Goal: Information Seeking & Learning: Learn about a topic

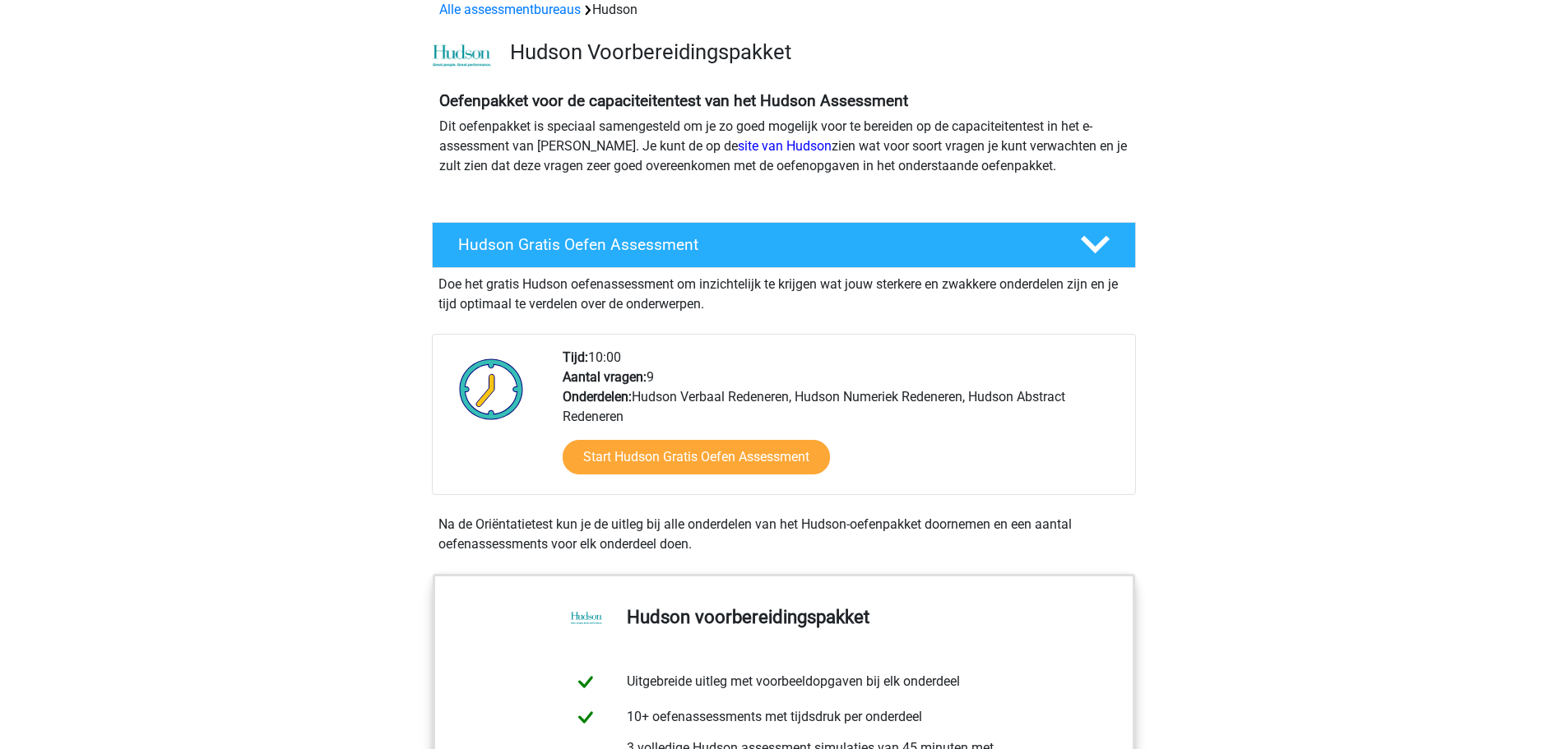
scroll to position [247, 0]
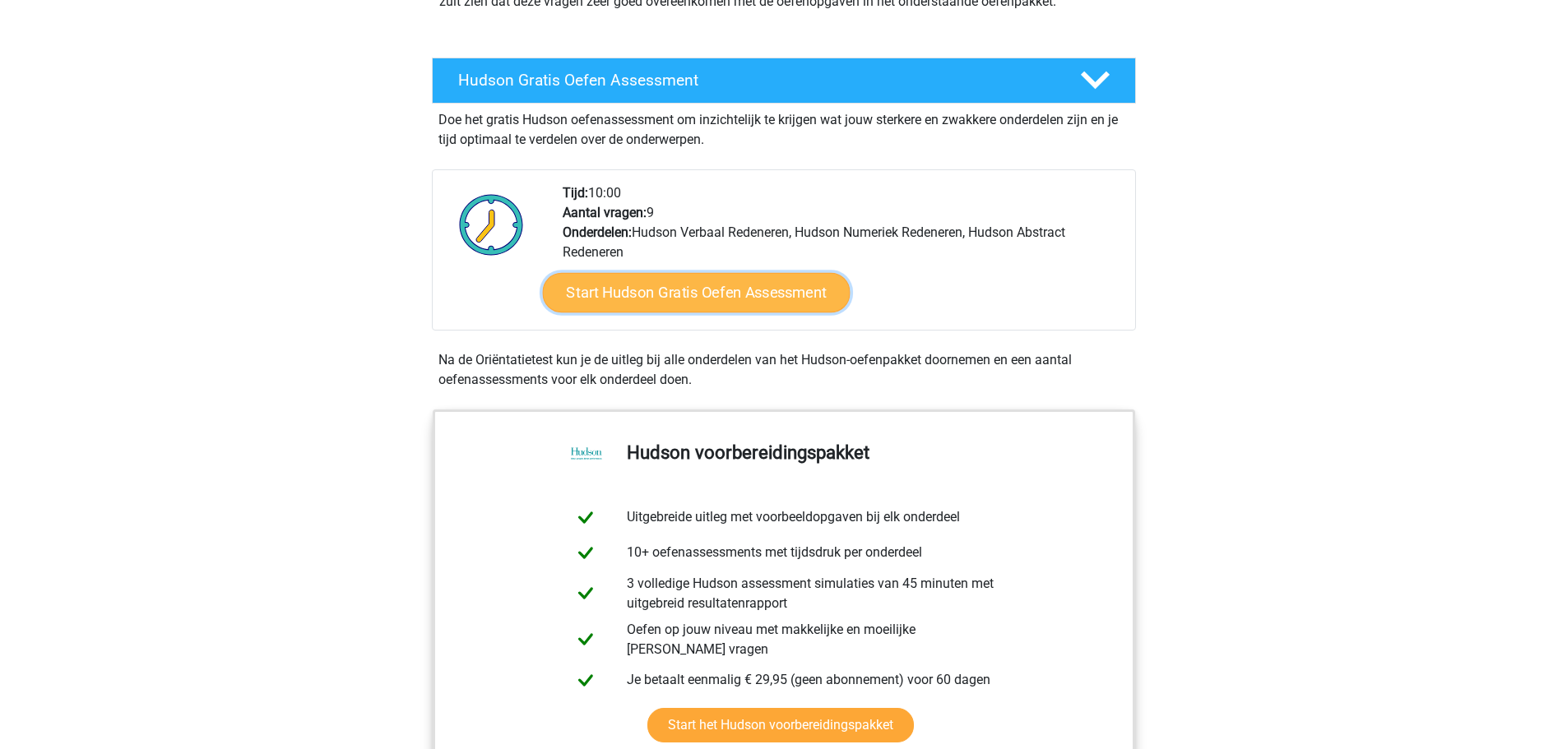
click at [781, 295] on link "Start Hudson Gratis Oefen Assessment" at bounding box center [696, 292] width 308 height 39
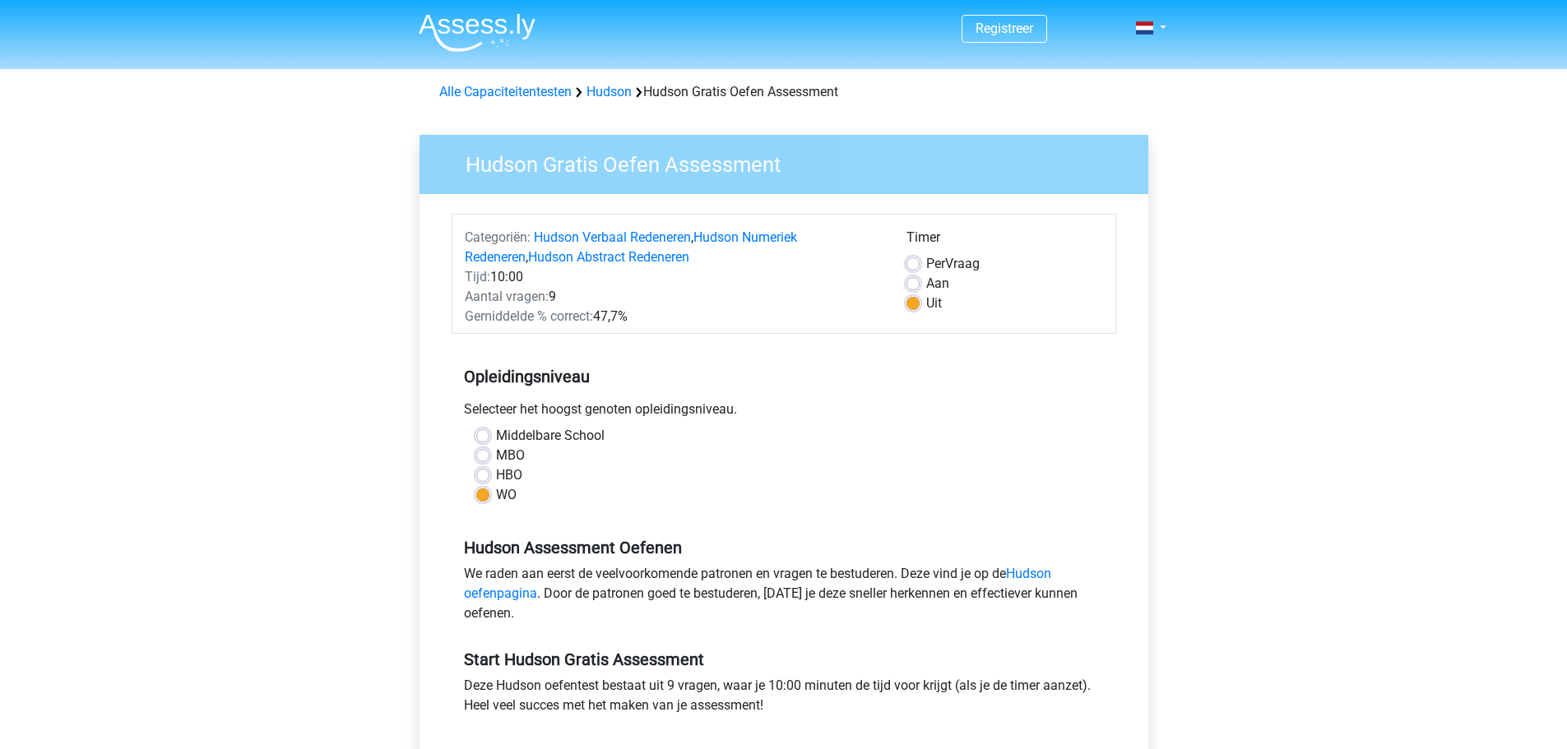
scroll to position [165, 0]
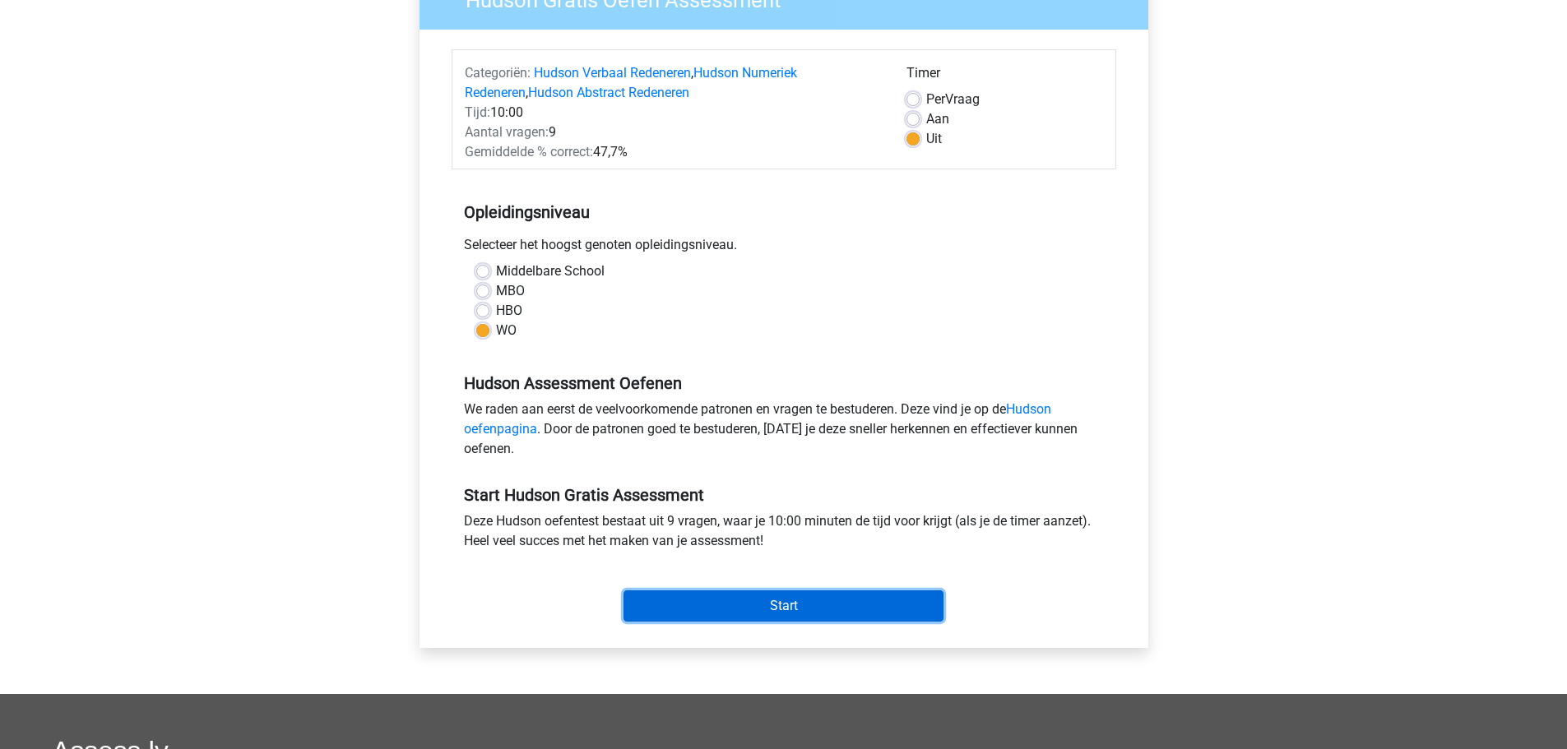
click at [810, 605] on input "Start" at bounding box center [783, 606] width 320 height 31
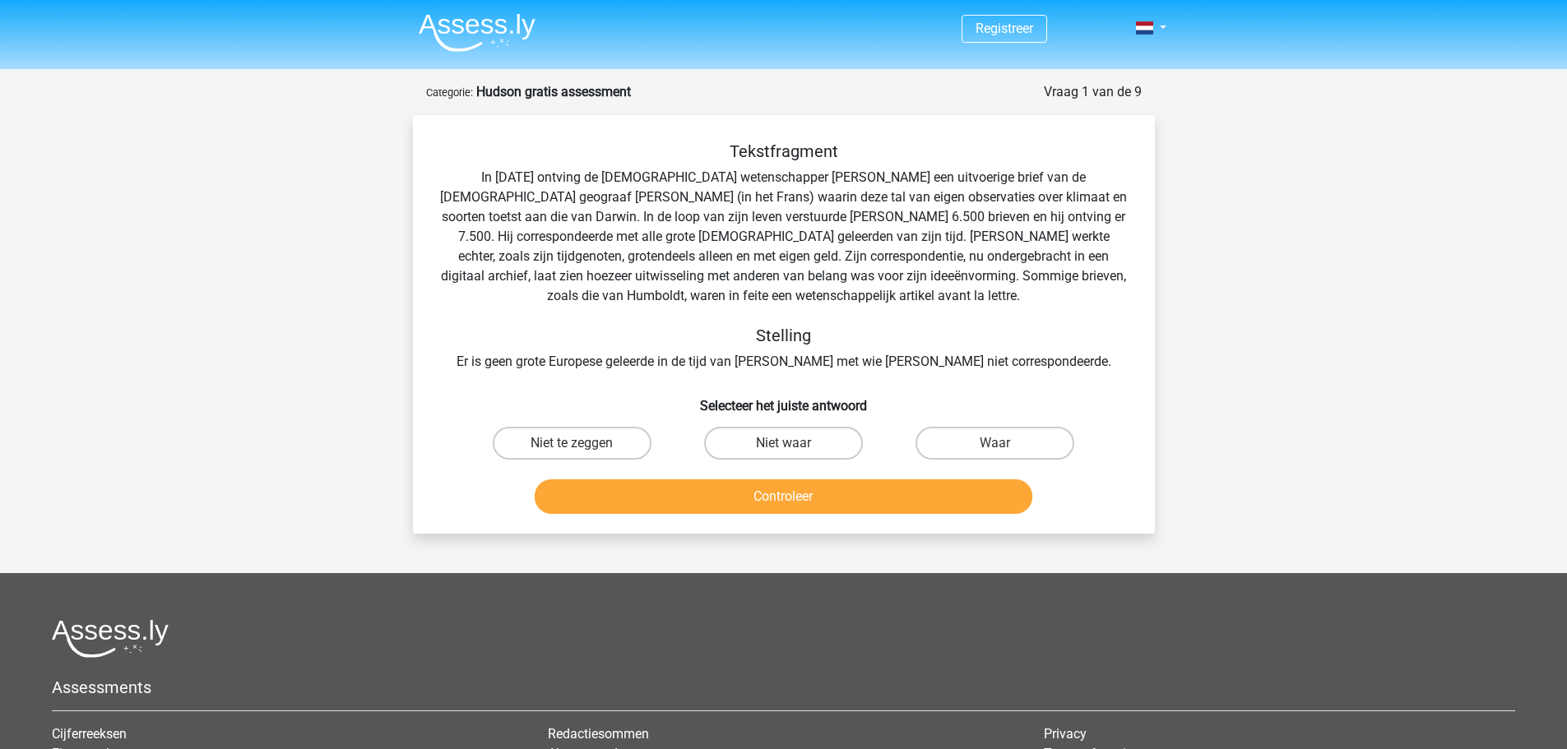
click at [775, 424] on div "Niet waar" at bounding box center [783, 443] width 211 height 46
click at [775, 440] on label "Niet waar" at bounding box center [783, 443] width 159 height 33
click at [783, 443] on input "Niet waar" at bounding box center [788, 448] width 11 height 11
radio input "true"
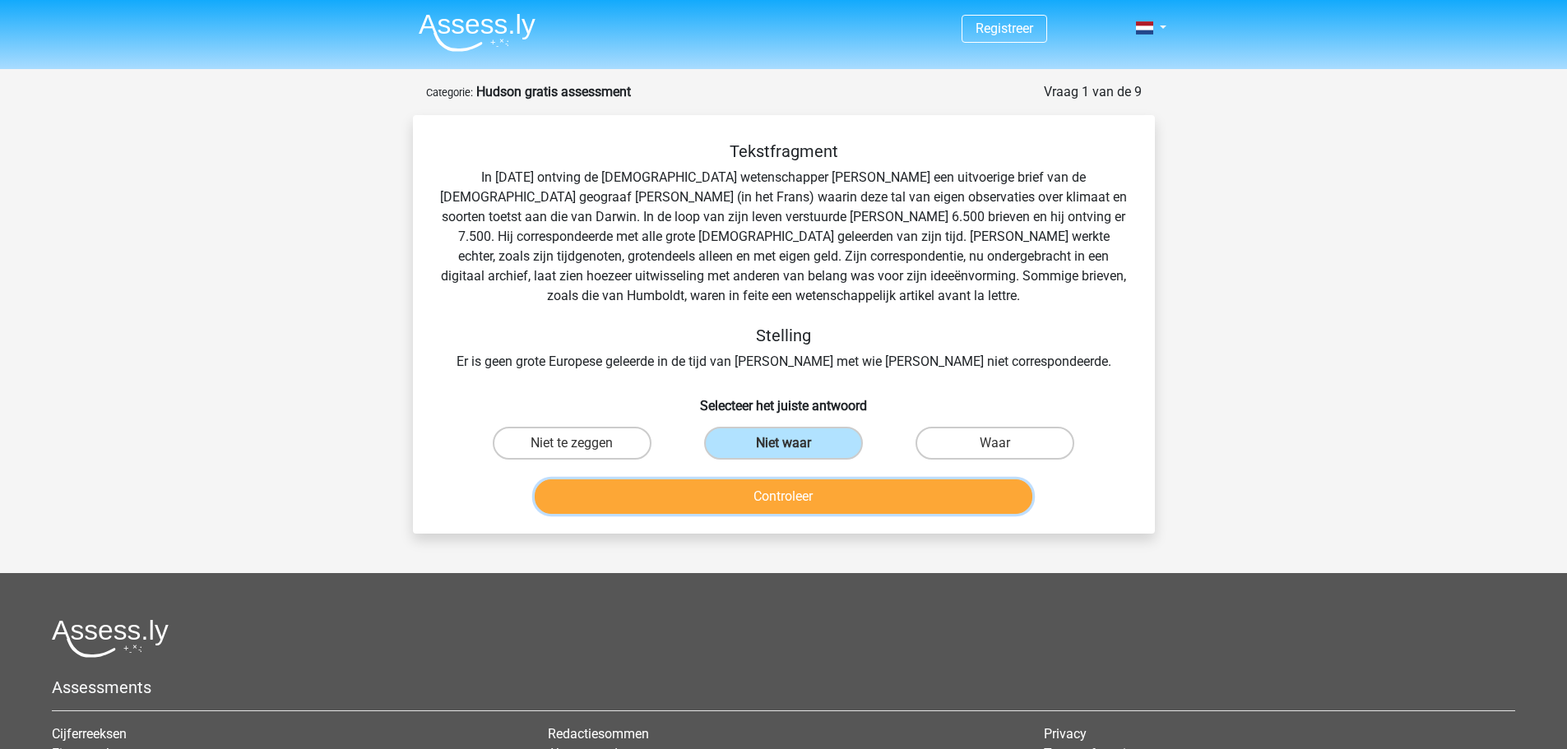
click at [789, 503] on button "Controleer" at bounding box center [784, 497] width 498 height 35
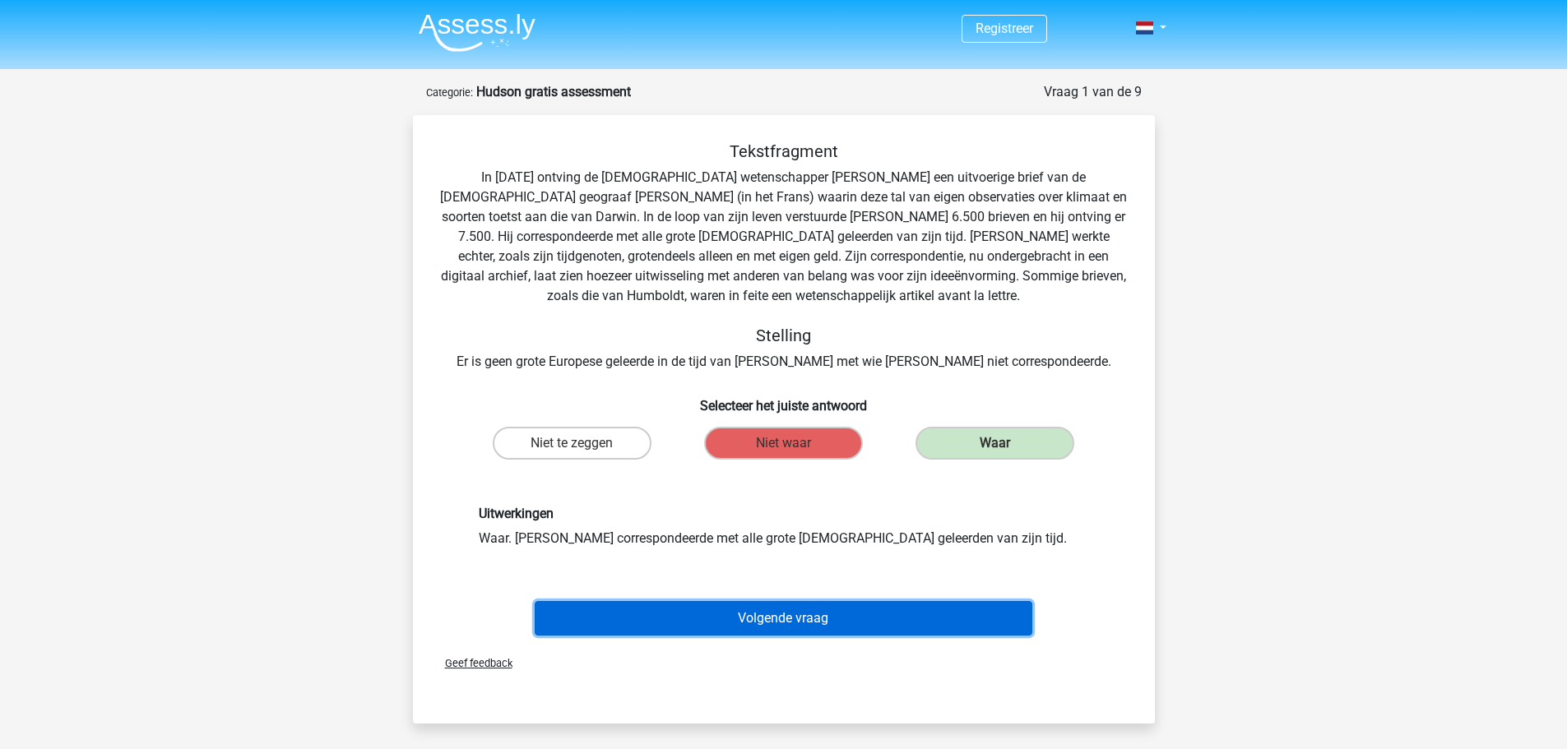
click at [808, 615] on button "Volgende vraag" at bounding box center [784, 618] width 498 height 35
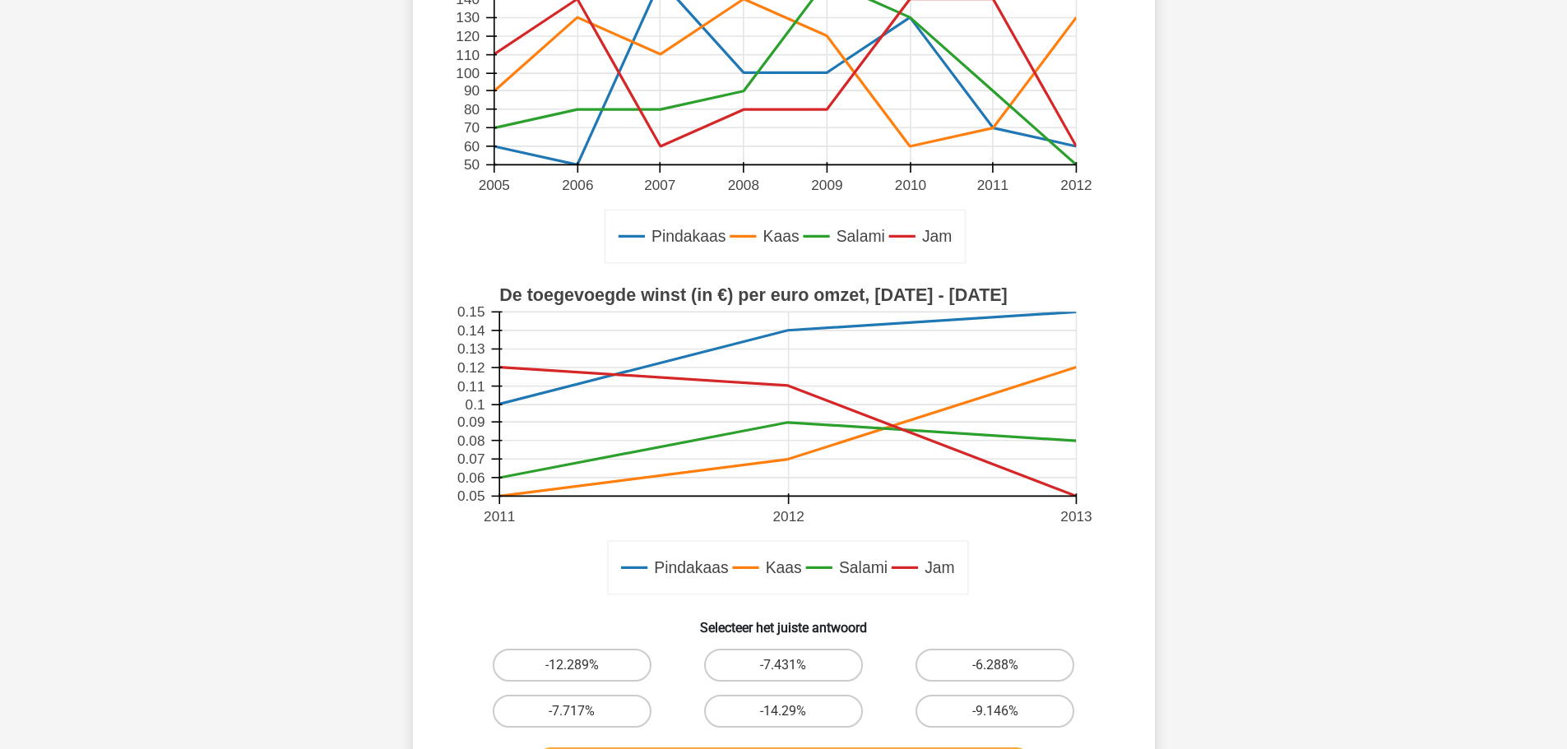
scroll to position [411, 0]
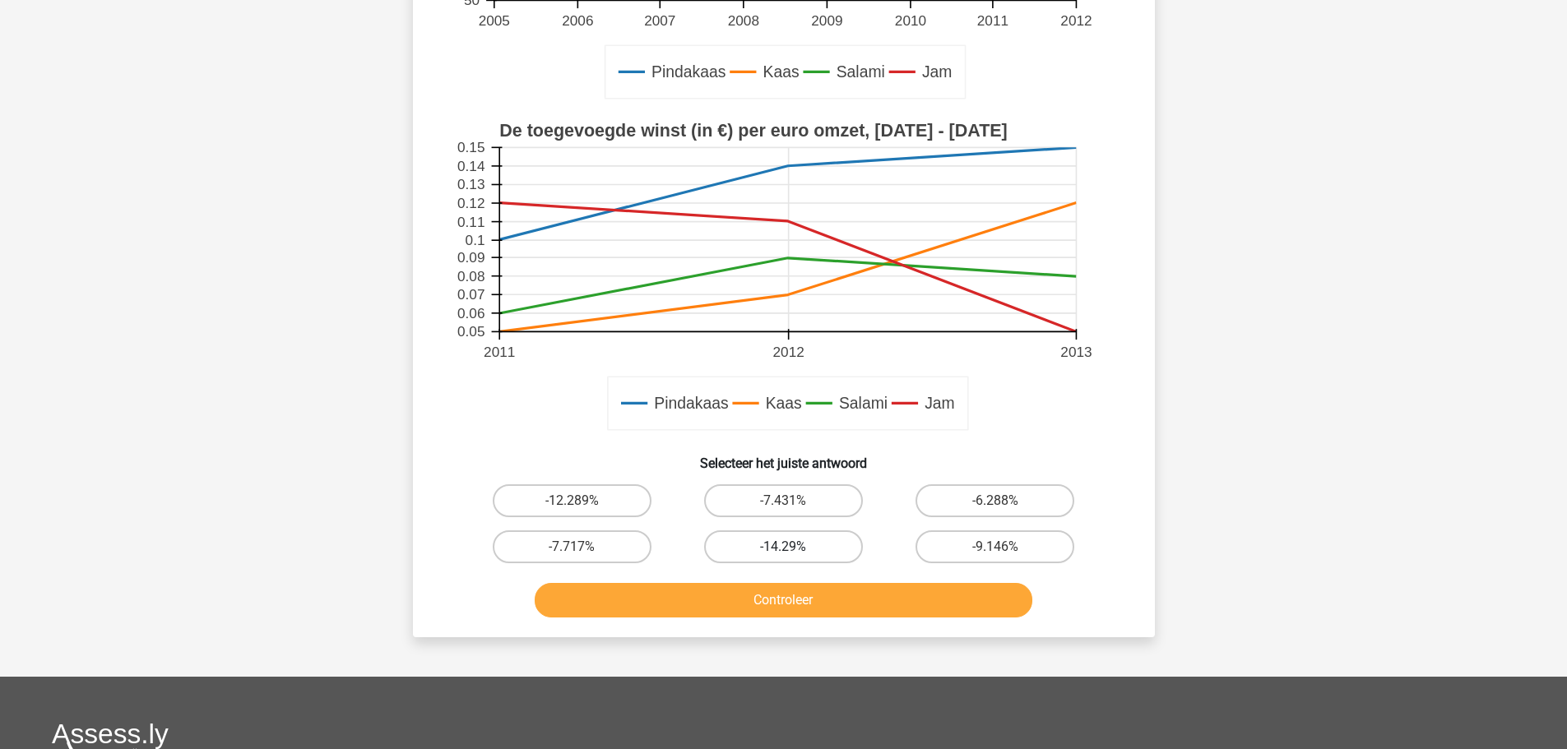
click at [758, 553] on label "-14.29%" at bounding box center [783, 547] width 159 height 33
click at [783, 553] on input "-14.29%" at bounding box center [788, 552] width 11 height 11
radio input "true"
click at [772, 605] on button "Controleer" at bounding box center [784, 600] width 498 height 35
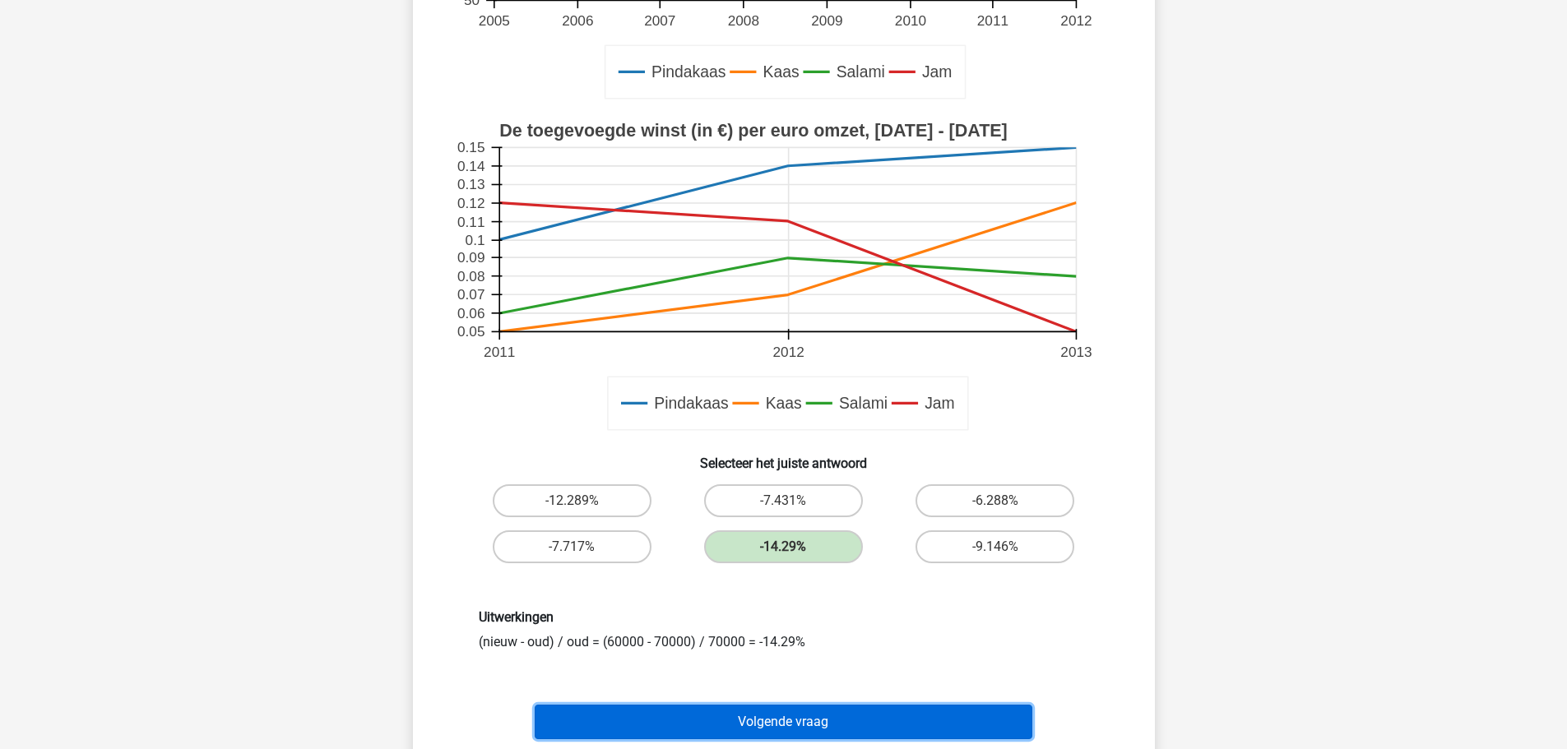
click at [826, 721] on button "Volgende vraag" at bounding box center [784, 722] width 498 height 35
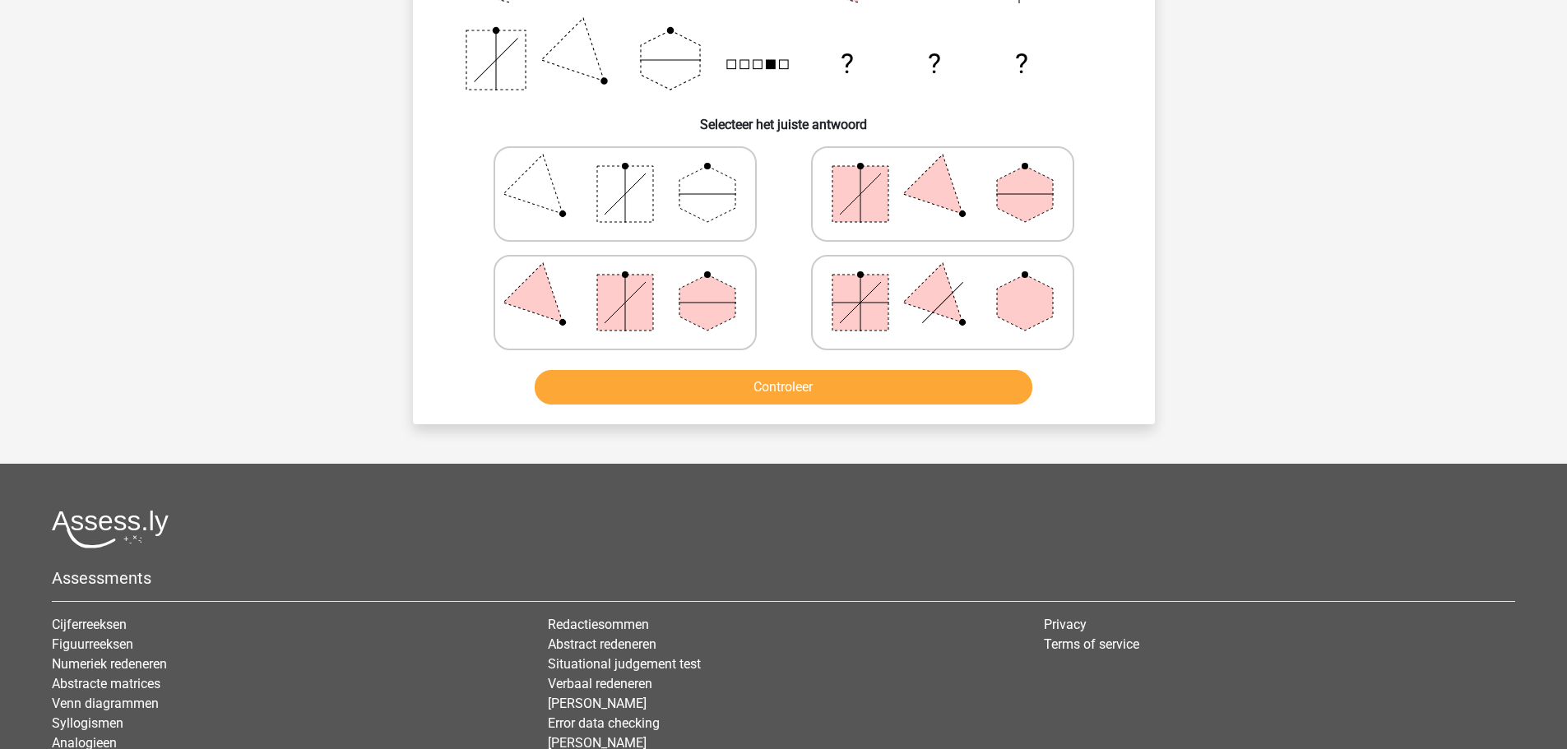
scroll to position [82, 0]
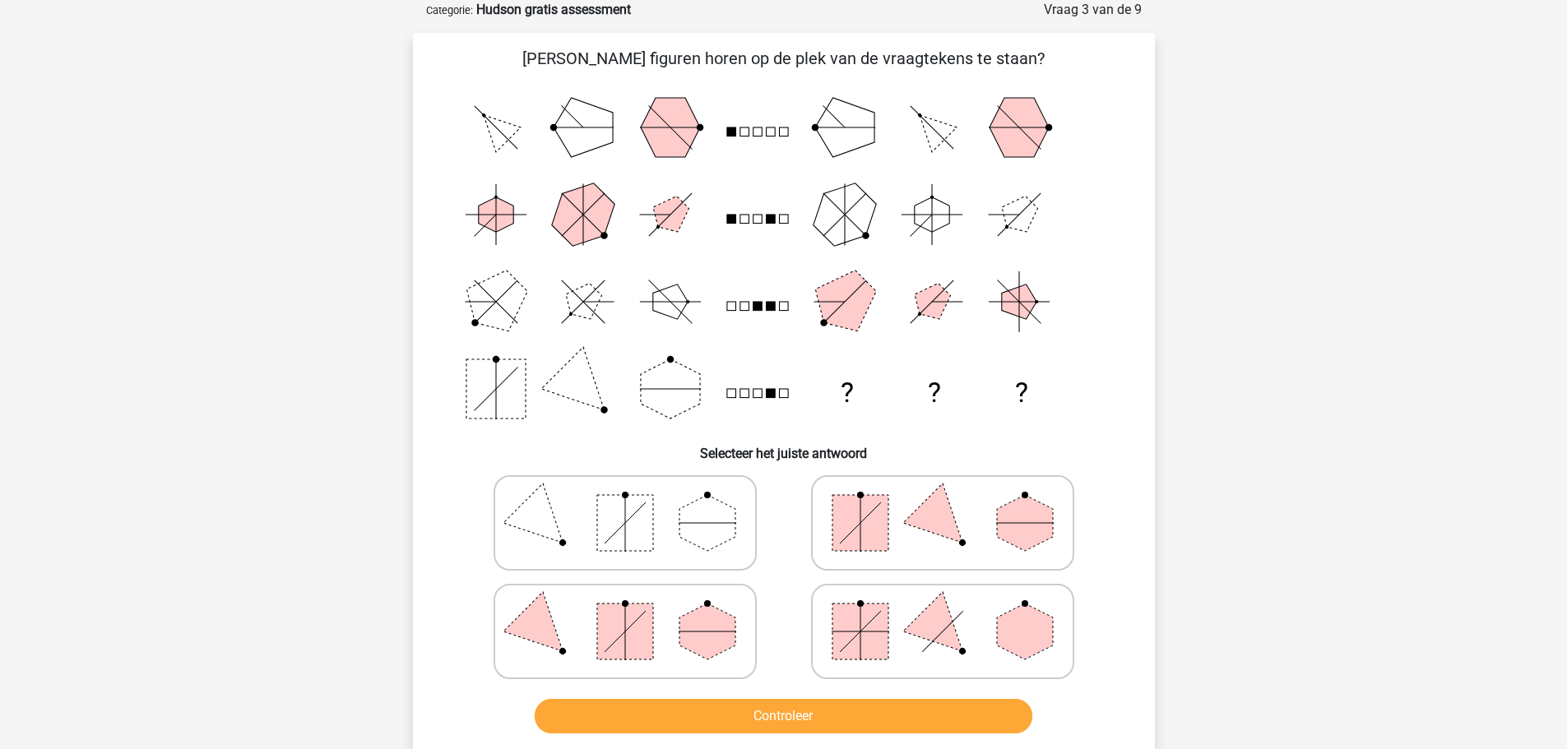
click at [826, 718] on button "Controleer" at bounding box center [784, 716] width 498 height 35
click at [720, 550] on icon at bounding box center [625, 523] width 247 height 82
click at [636, 503] on input "radio" at bounding box center [630, 497] width 11 height 11
radio input "true"
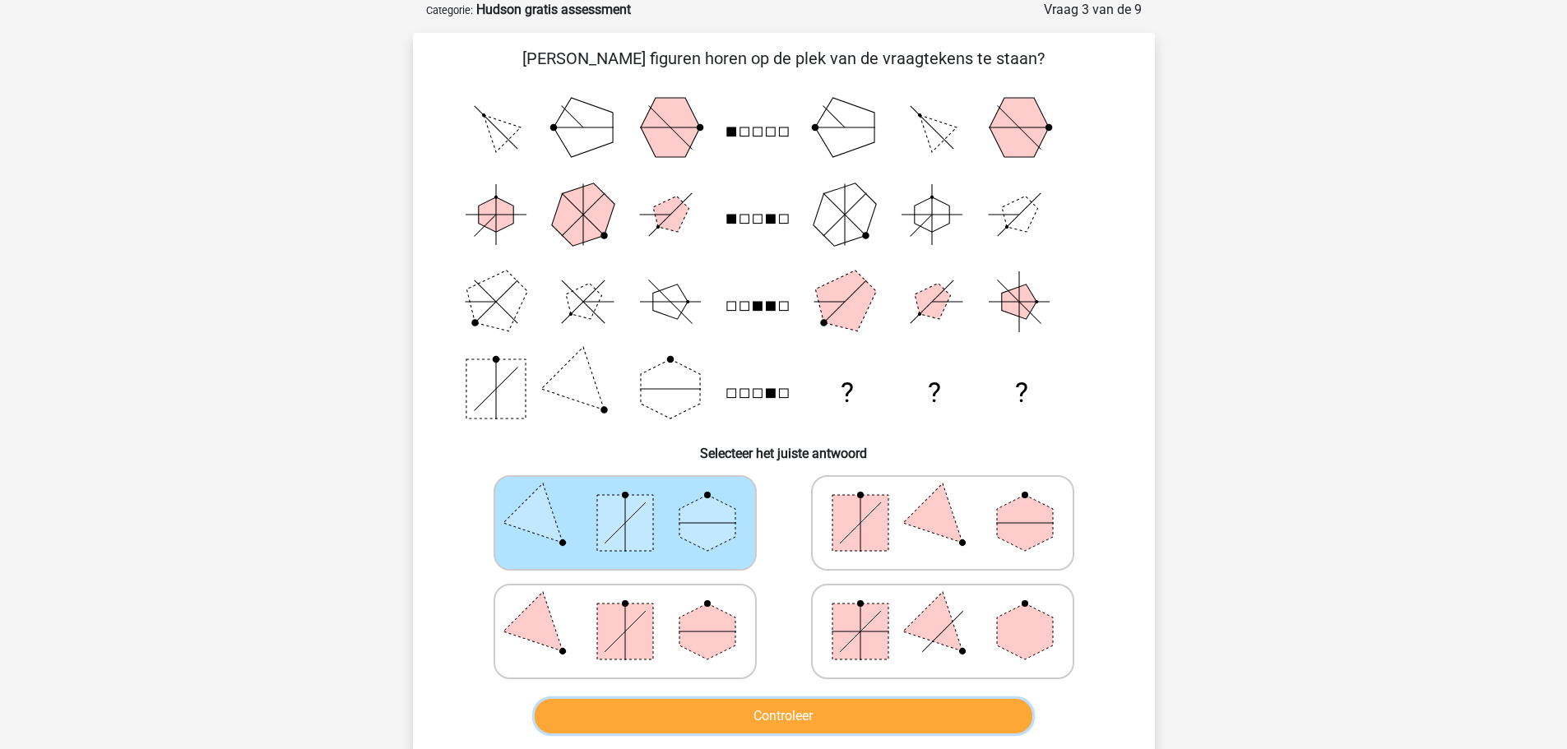
click at [809, 724] on button "Controleer" at bounding box center [784, 716] width 498 height 35
click at [809, 707] on button "Controleer" at bounding box center [784, 716] width 498 height 35
click at [717, 533] on polygon at bounding box center [707, 523] width 56 height 56
click at [636, 503] on input "radio" at bounding box center [630, 497] width 11 height 11
click at [839, 710] on button "Controleer" at bounding box center [784, 716] width 498 height 35
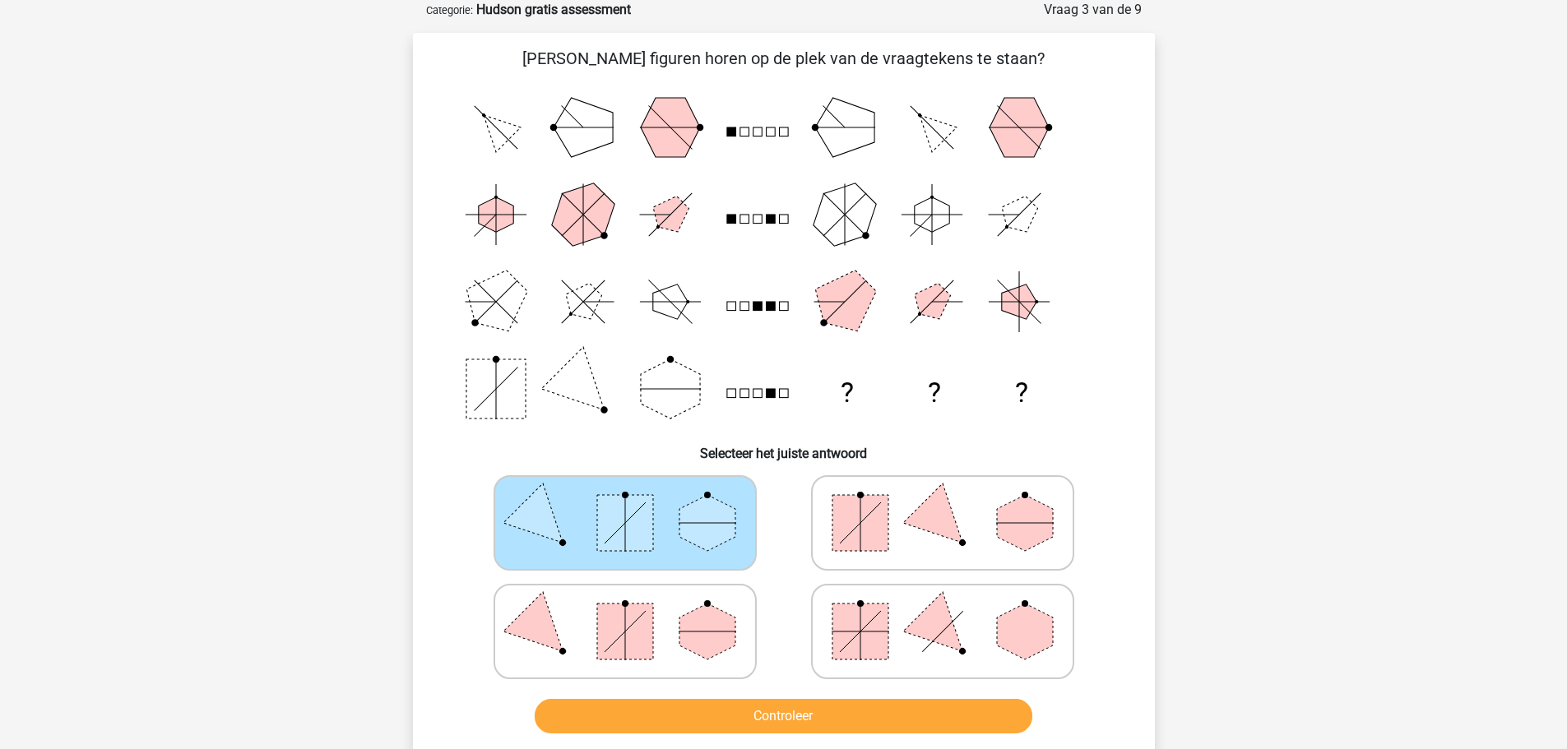
click at [928, 533] on icon at bounding box center [942, 523] width 247 height 82
click at [943, 503] on input "radio" at bounding box center [948, 497] width 11 height 11
radio input "true"
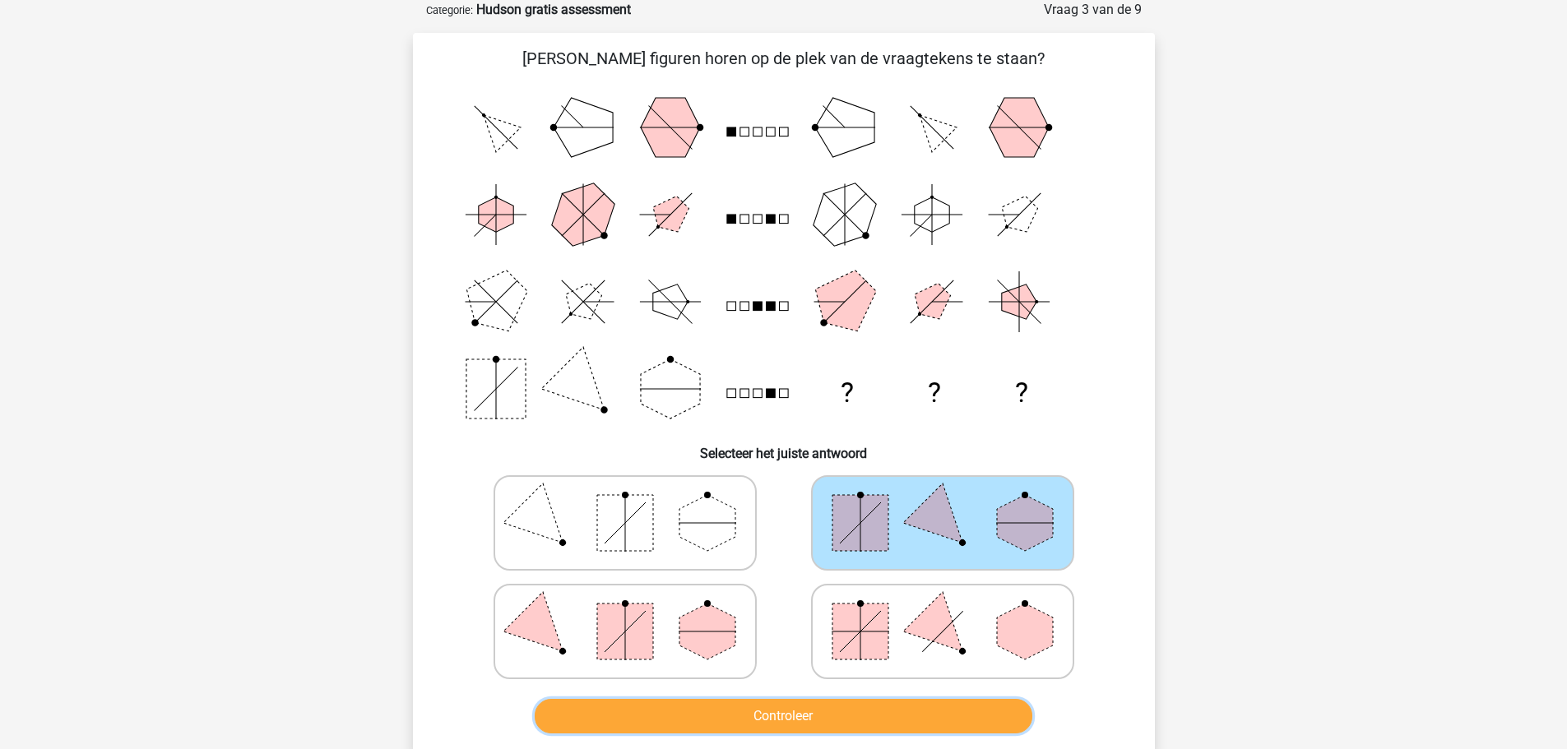
click at [837, 719] on button "Controleer" at bounding box center [784, 716] width 498 height 35
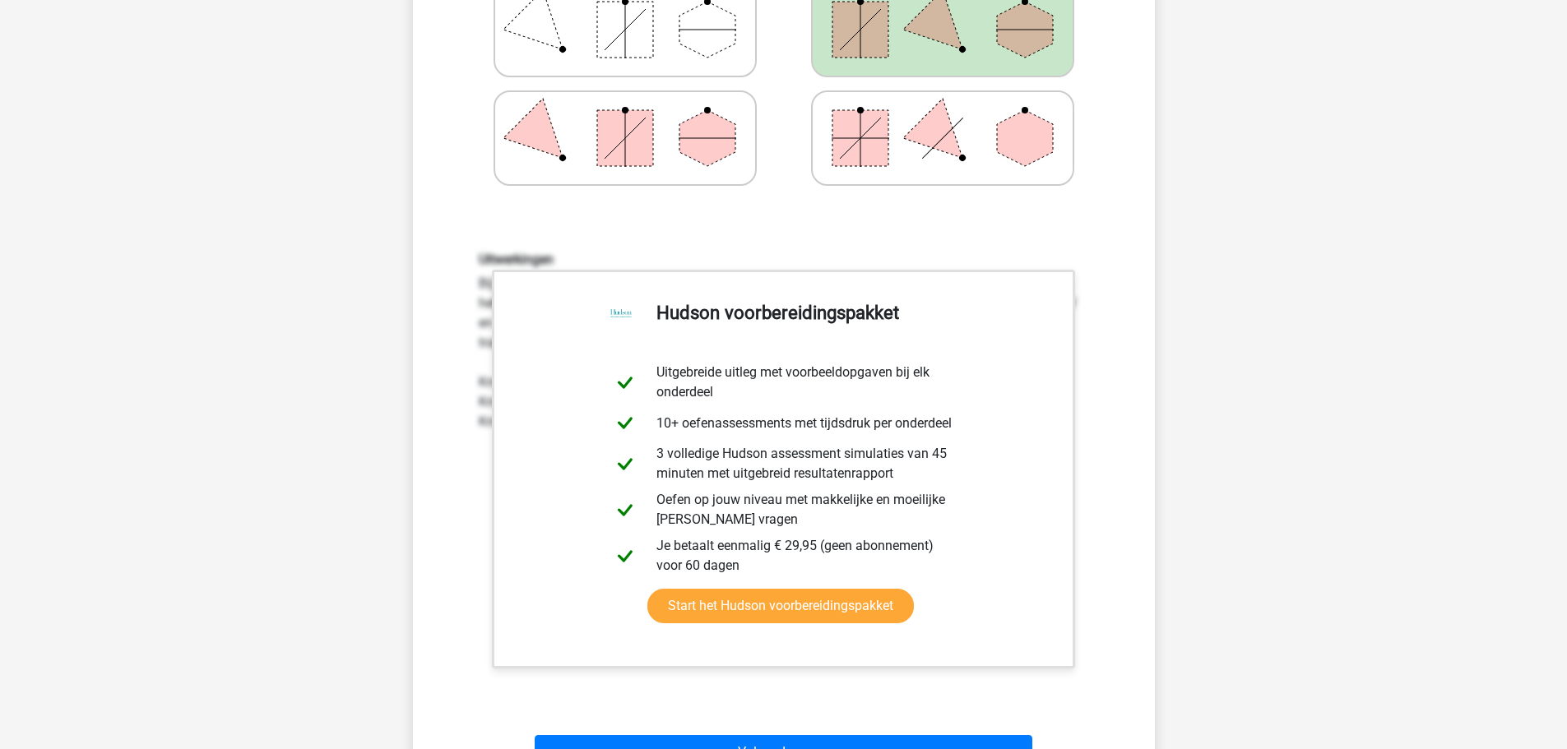
scroll to position [823, 0]
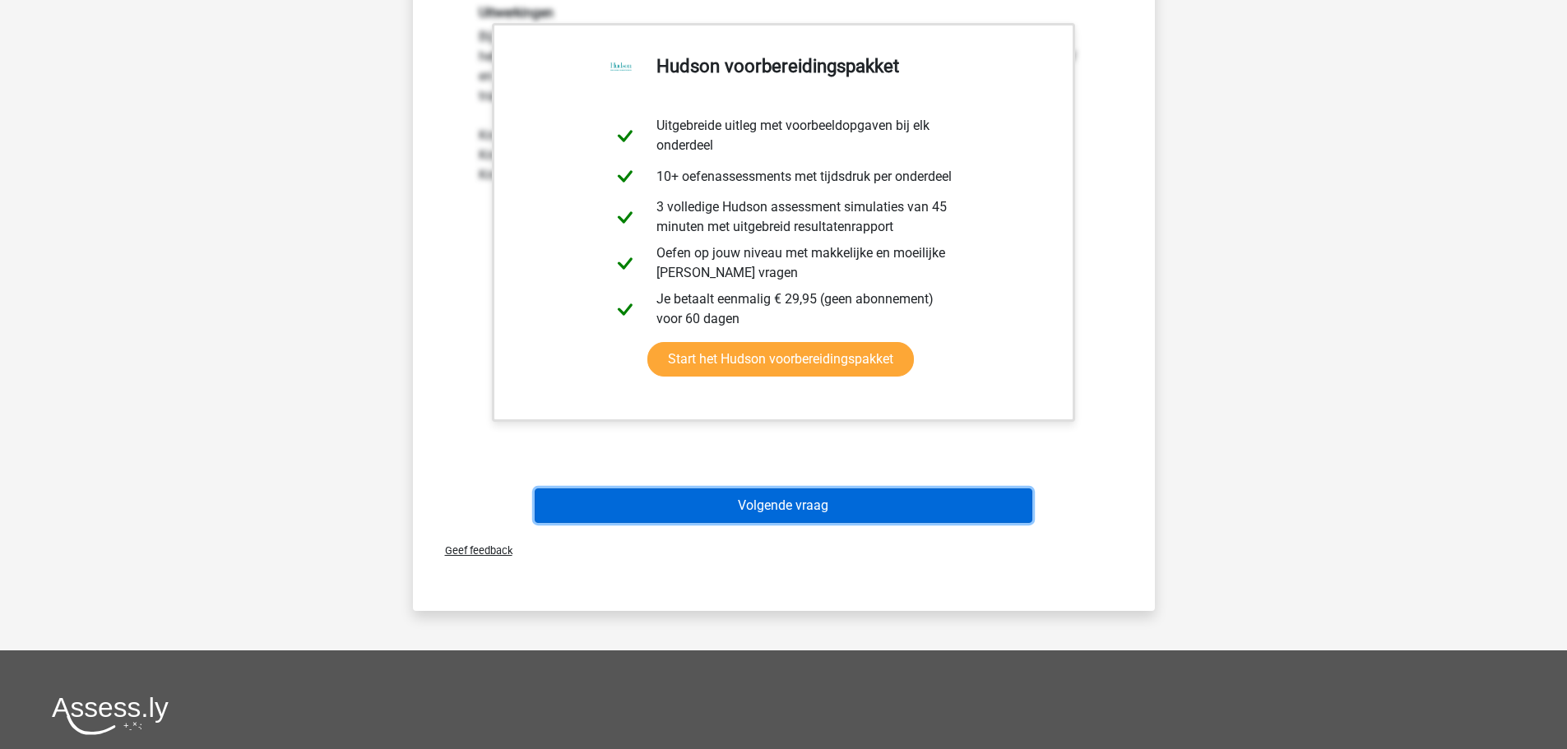
click at [802, 511] on button "Volgende vraag" at bounding box center [784, 506] width 498 height 35
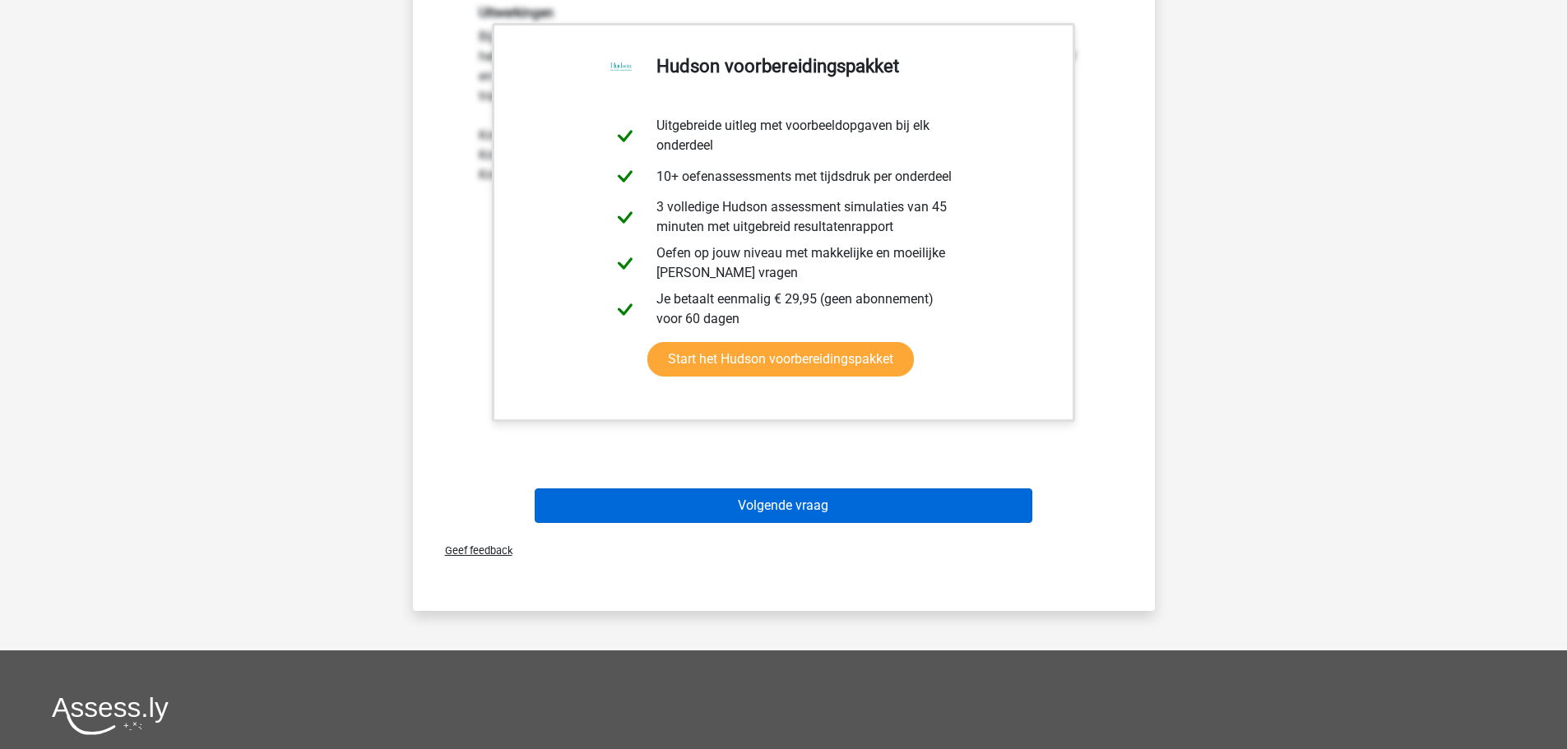
scroll to position [82, 0]
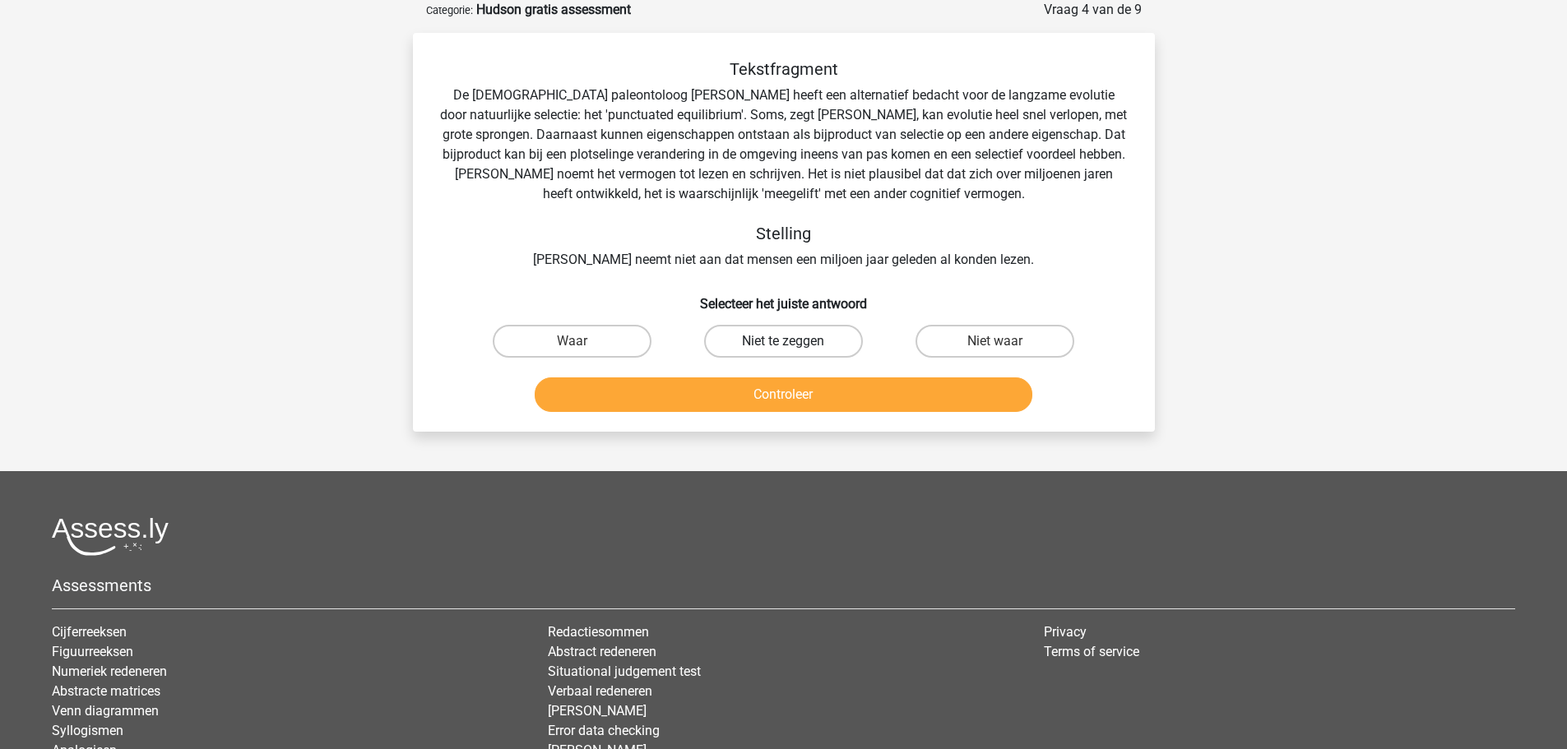
click at [790, 336] on label "Niet te zeggen" at bounding box center [783, 341] width 159 height 33
click at [790, 341] on input "Niet te zeggen" at bounding box center [788, 346] width 11 height 11
radio input "true"
click at [811, 394] on button "Controleer" at bounding box center [784, 395] width 498 height 35
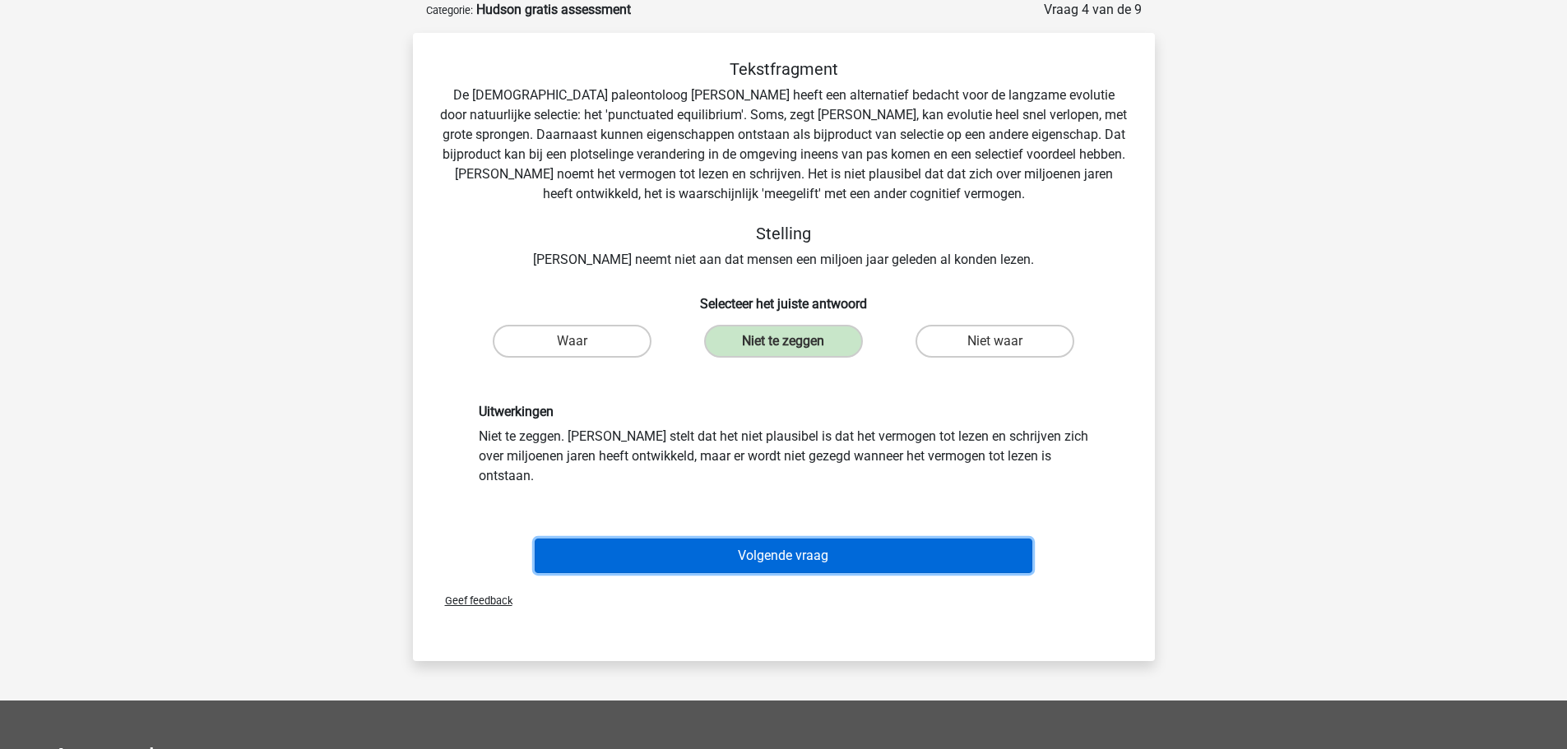
click at [797, 539] on button "Volgende vraag" at bounding box center [784, 556] width 498 height 35
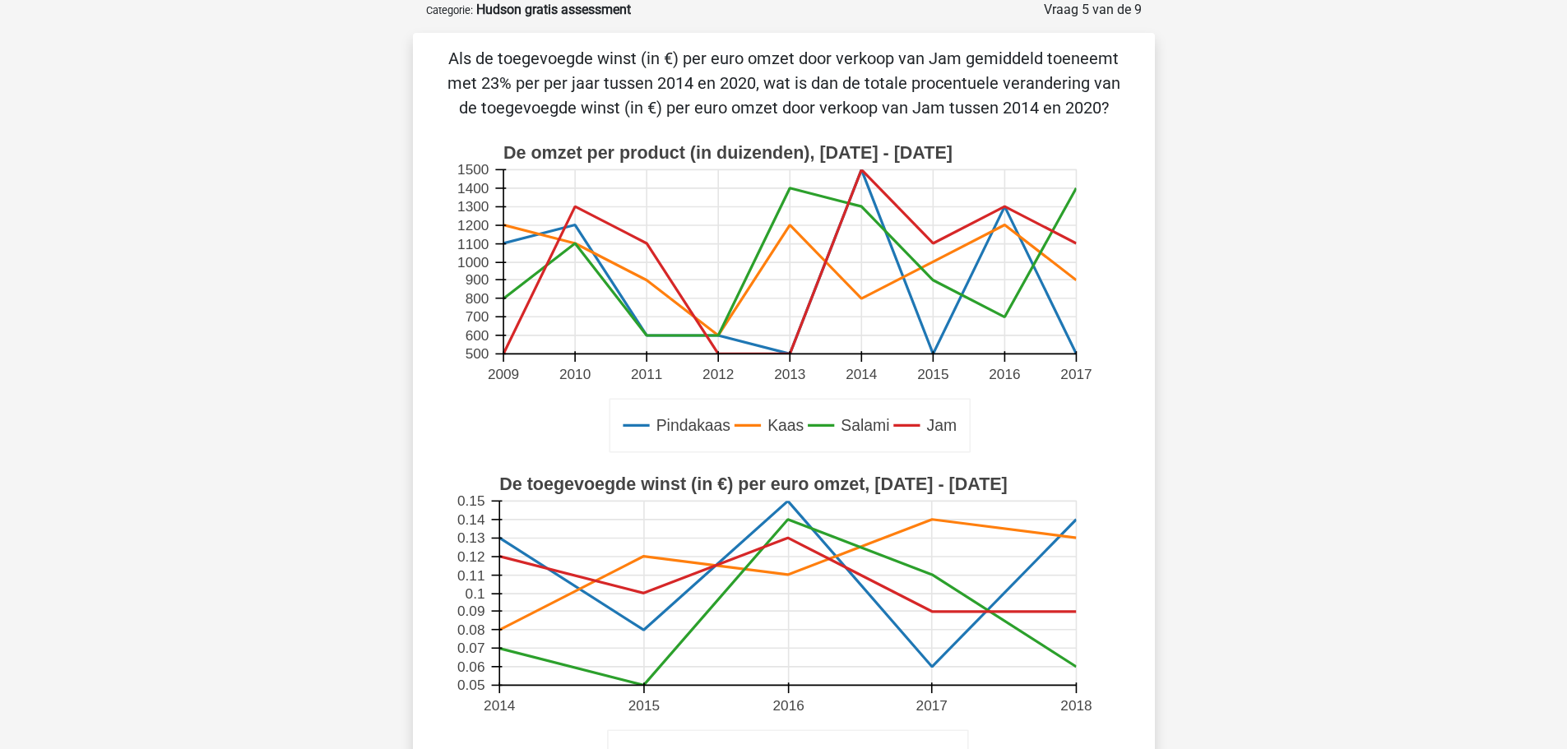
scroll to position [247, 0]
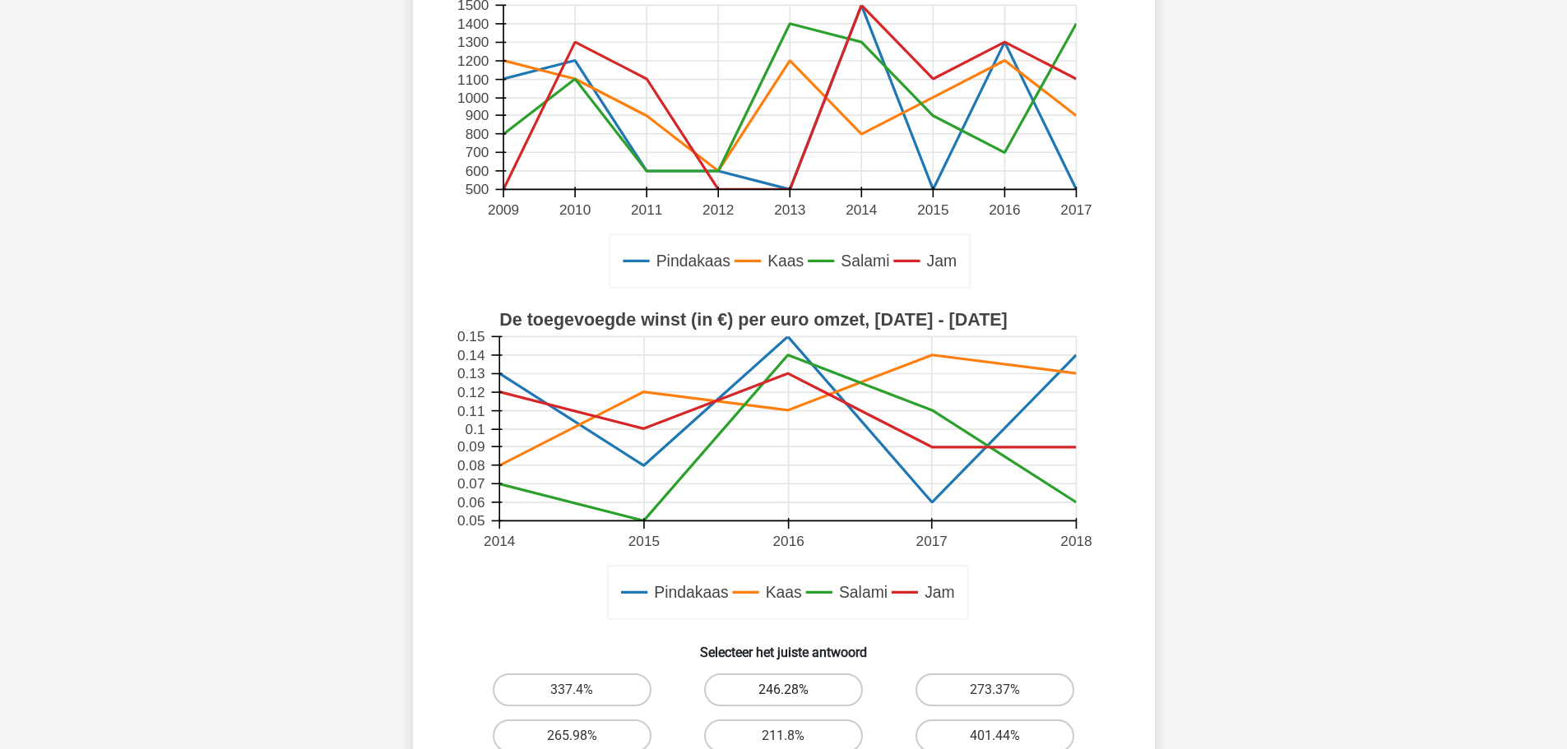
click at [813, 698] on label "246.28%" at bounding box center [783, 690] width 159 height 33
click at [794, 698] on input "246.28%" at bounding box center [788, 695] width 11 height 11
radio input "true"
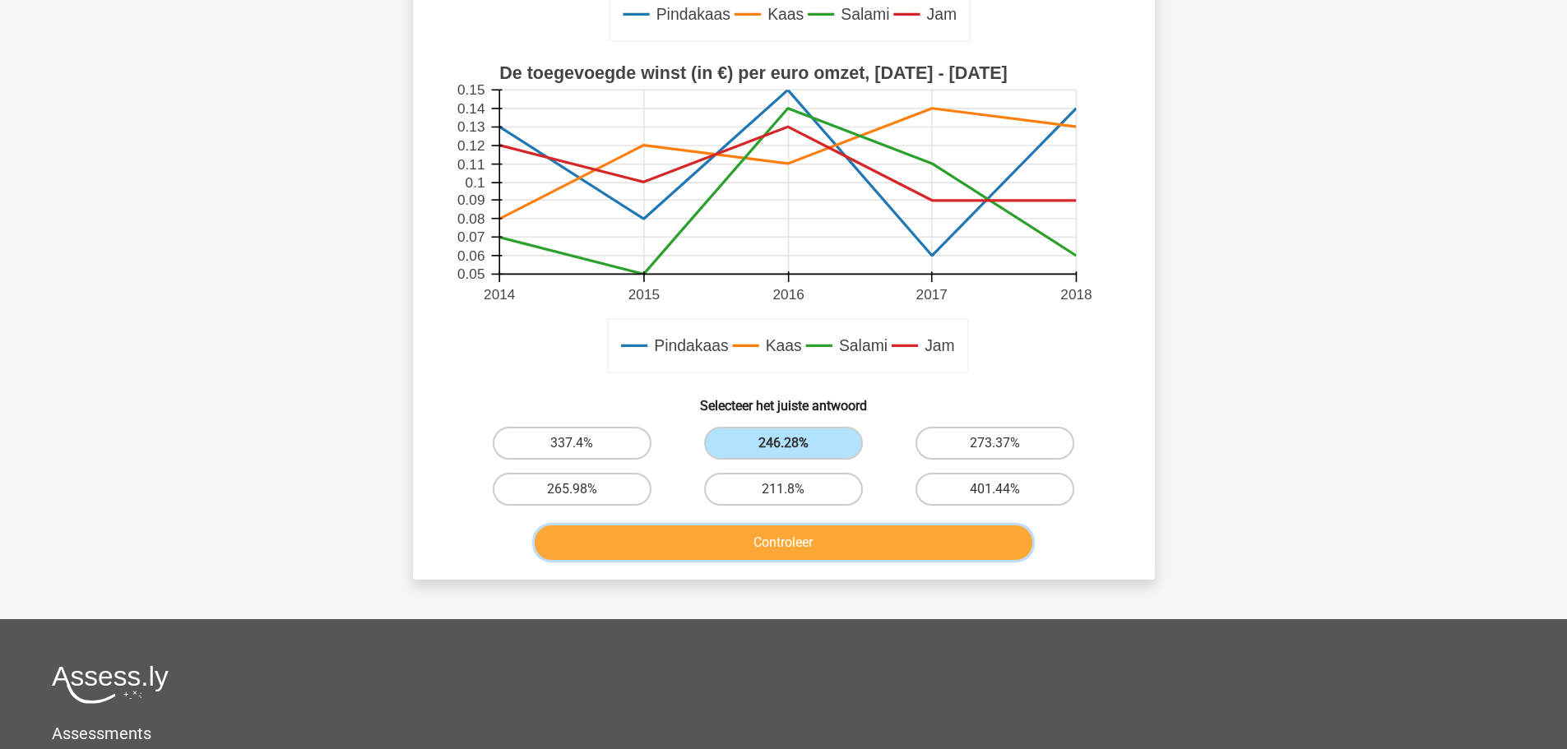
click at [818, 547] on button "Controleer" at bounding box center [784, 543] width 498 height 35
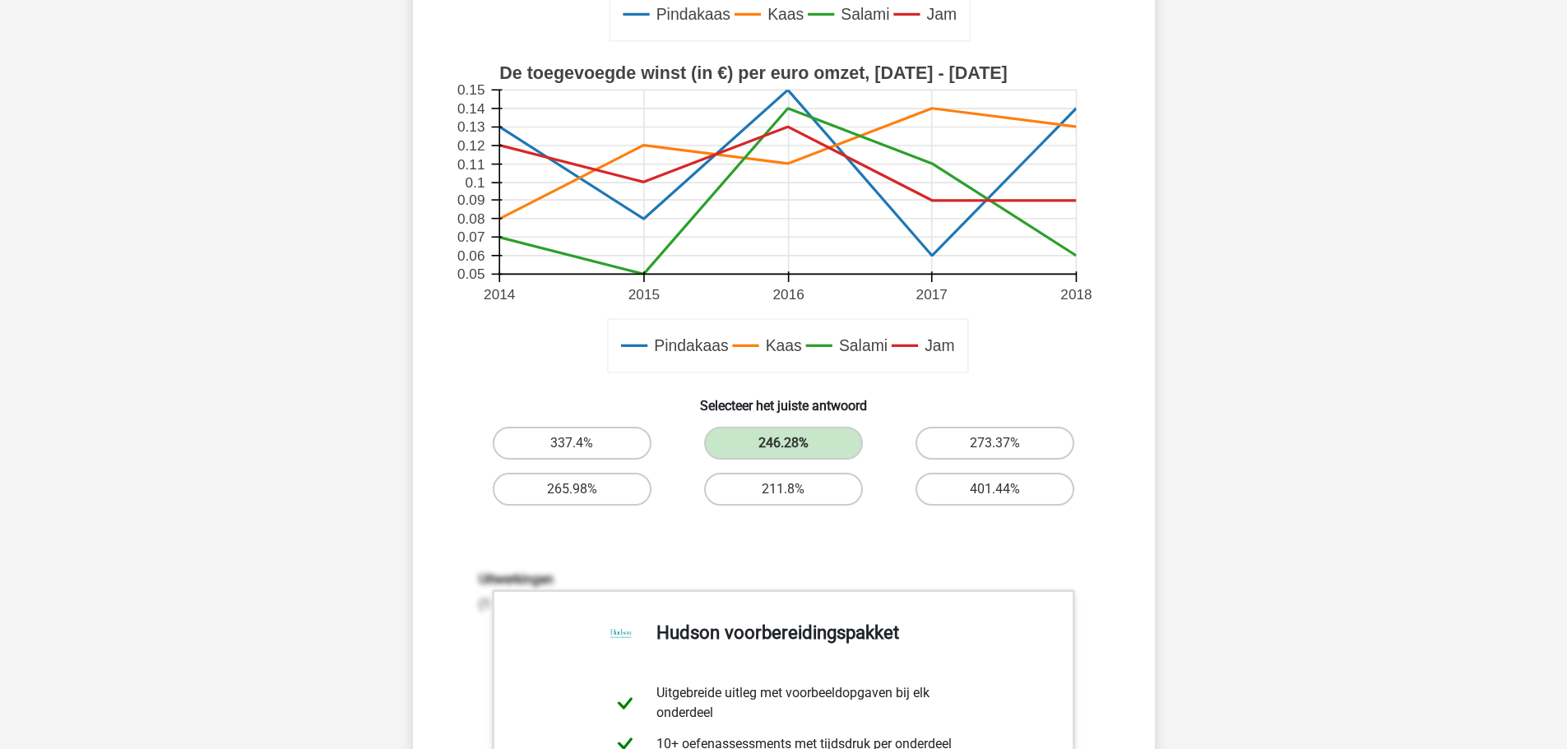
scroll to position [905, 0]
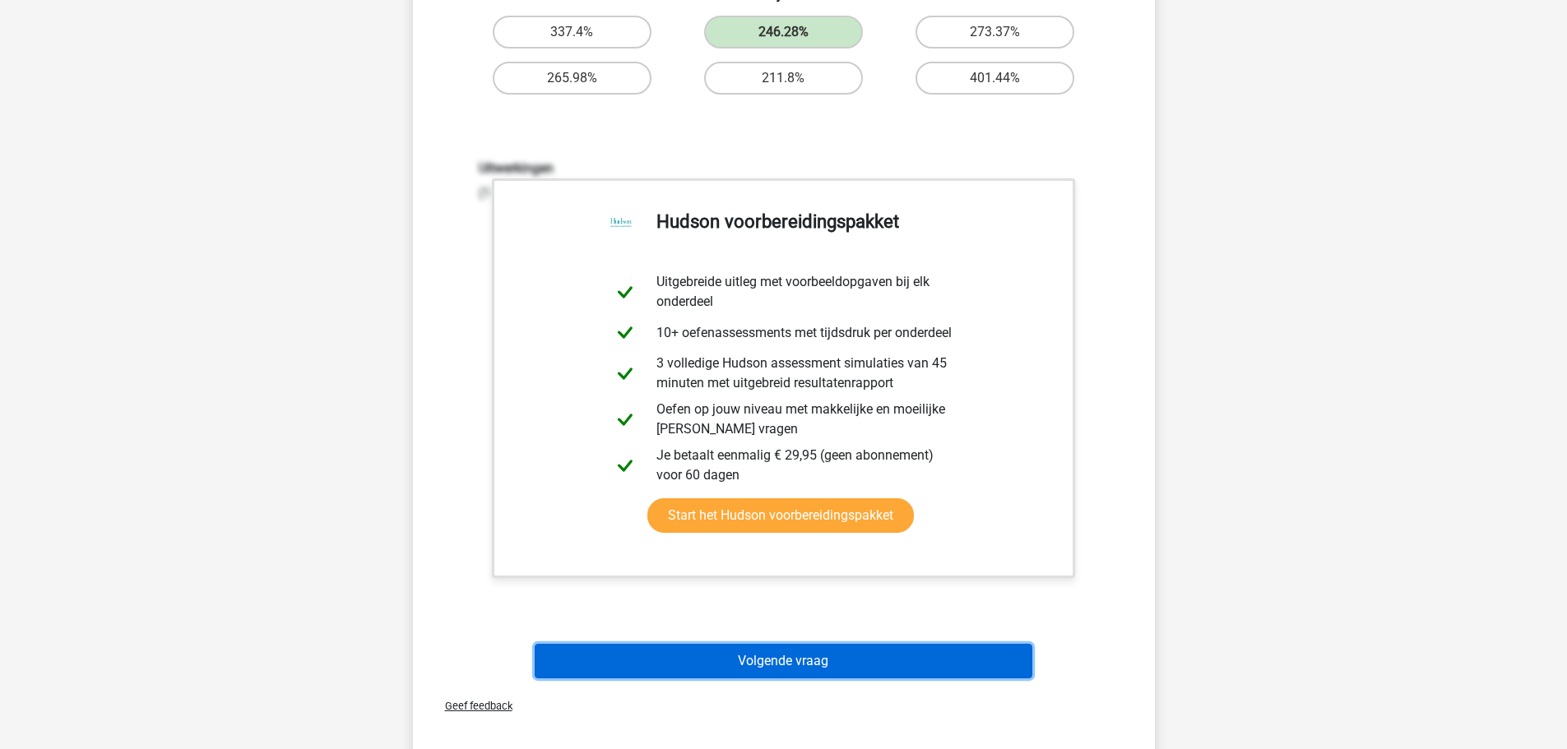
click at [818, 664] on button "Volgende vraag" at bounding box center [784, 661] width 498 height 35
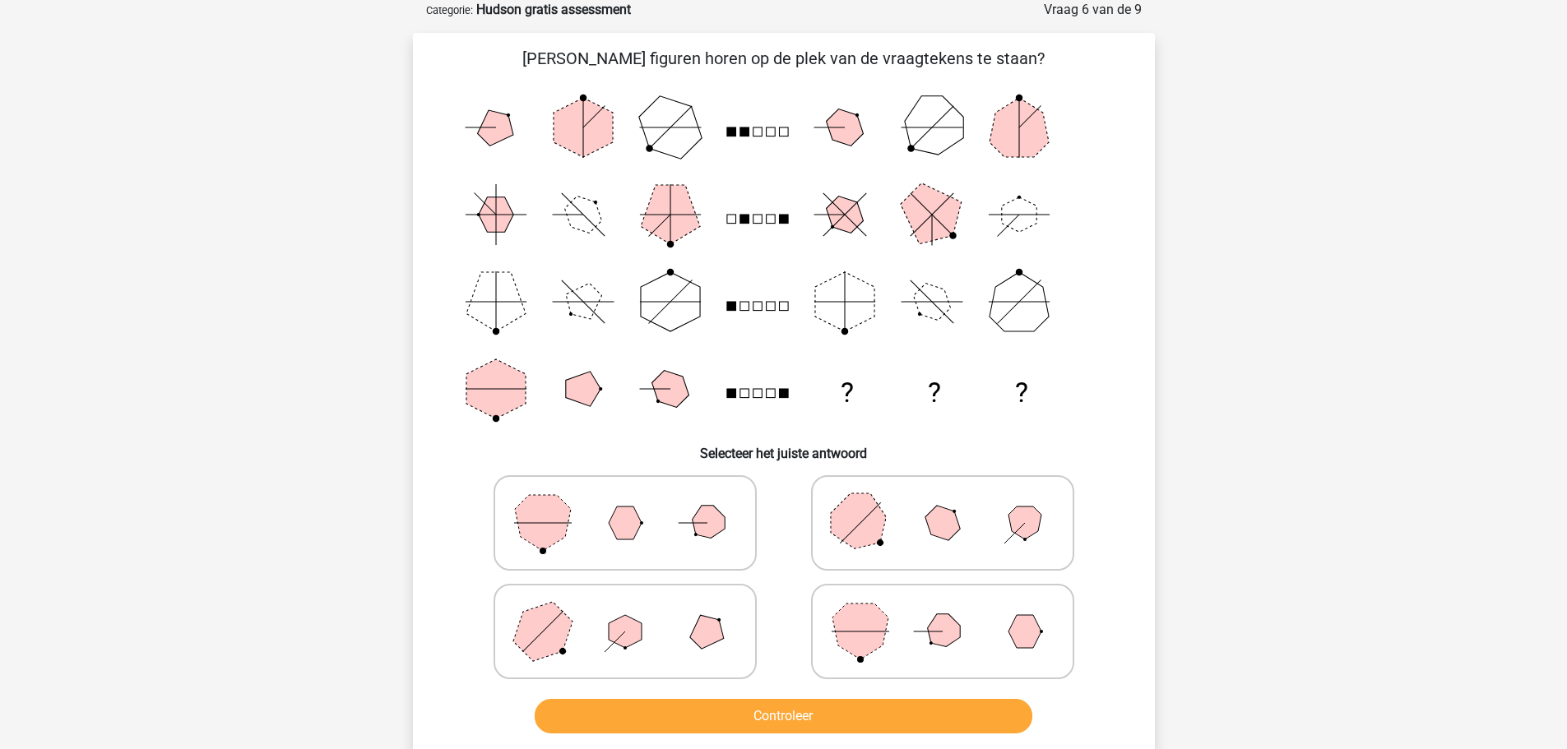
click at [876, 606] on polygon at bounding box center [860, 632] width 56 height 56
click at [943, 606] on input "radio" at bounding box center [948, 605] width 11 height 11
radio input "true"
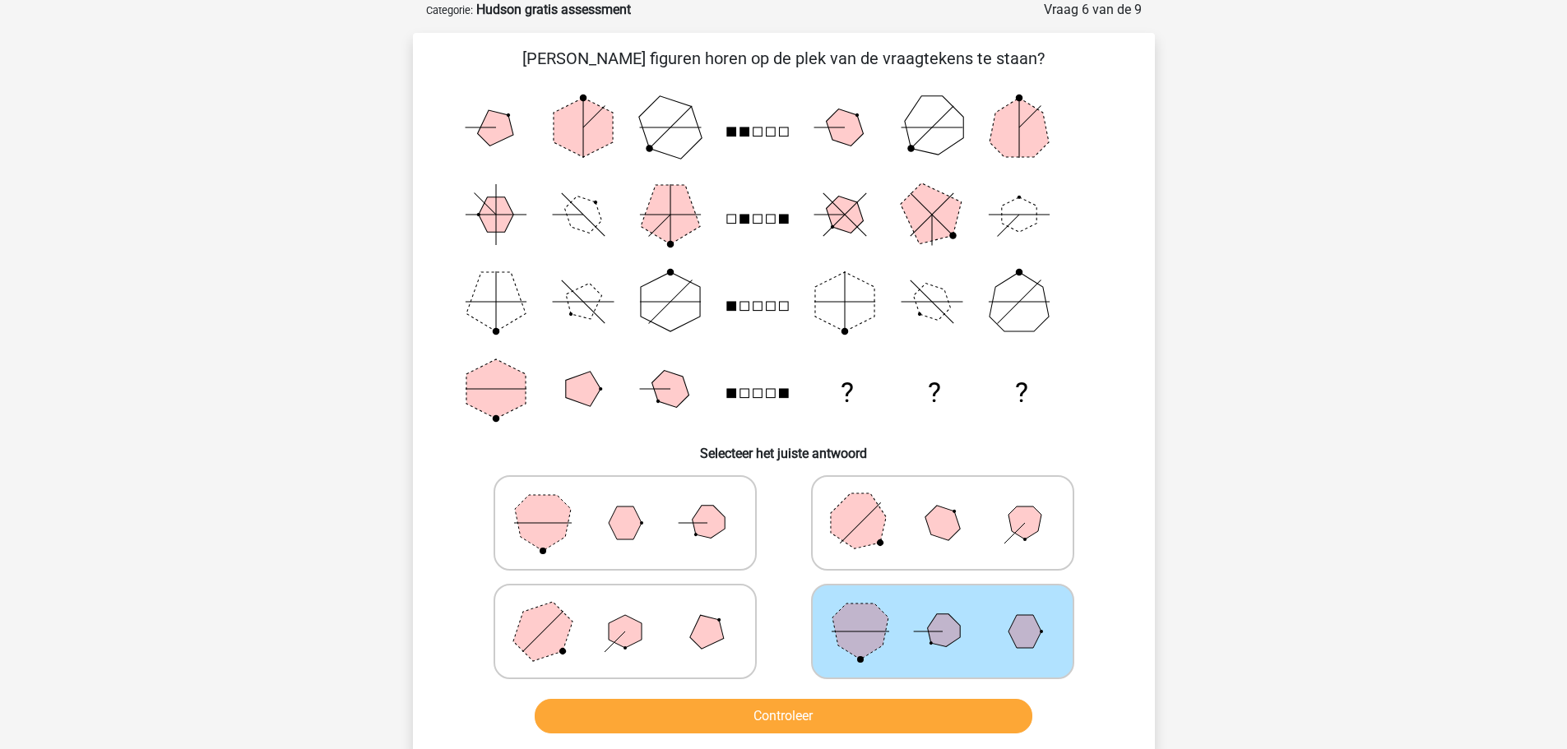
scroll to position [247, 0]
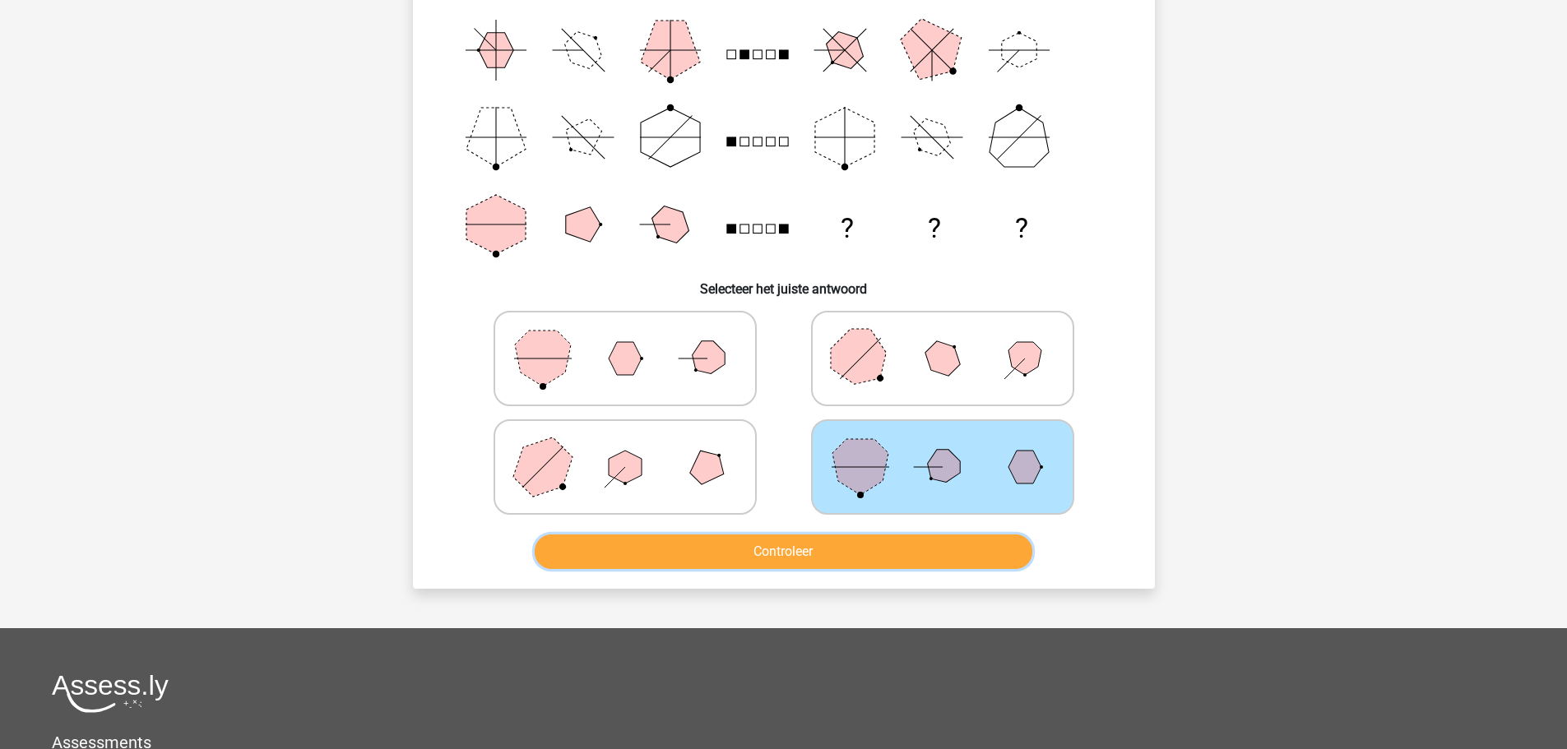
click at [922, 561] on button "Controleer" at bounding box center [784, 552] width 498 height 35
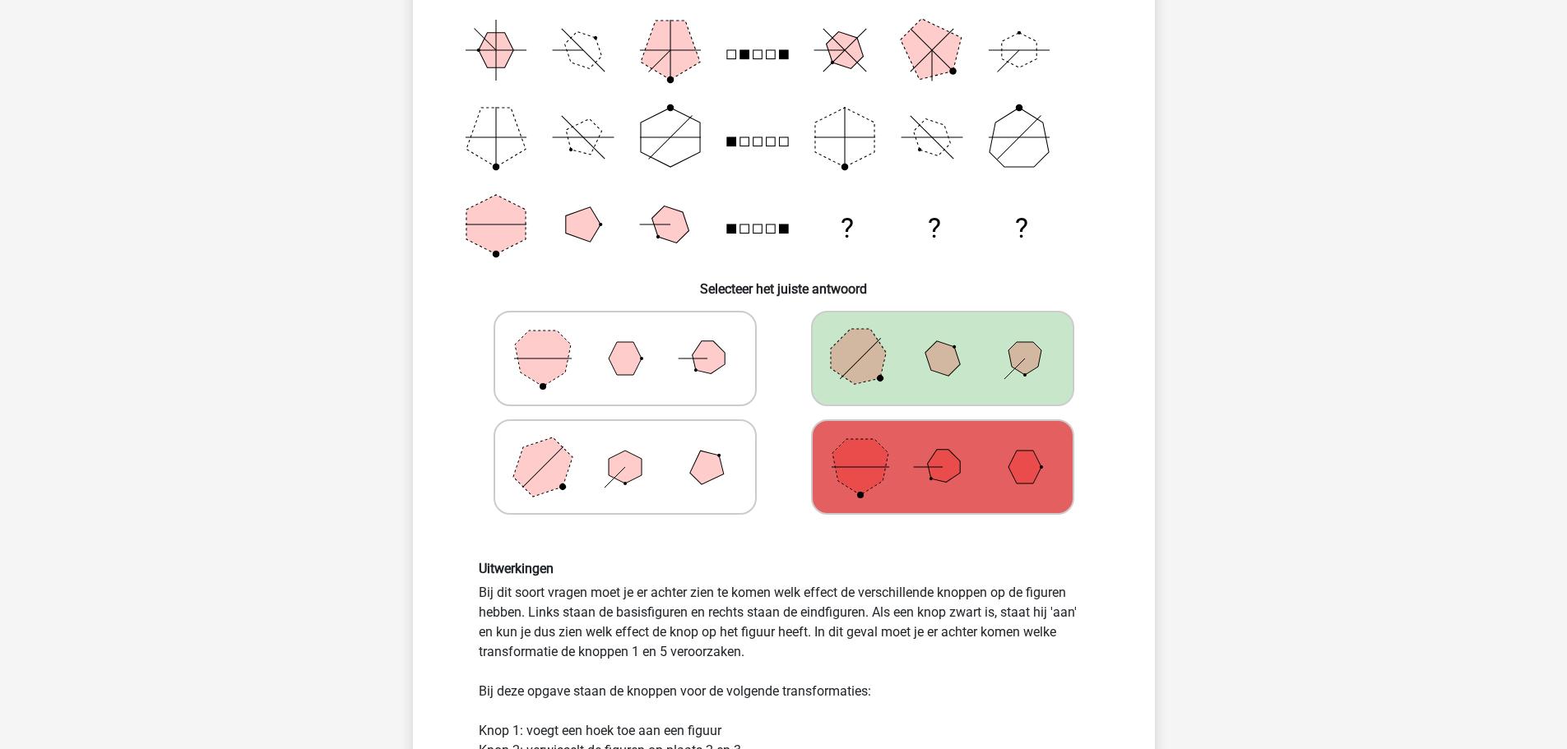
scroll to position [494, 0]
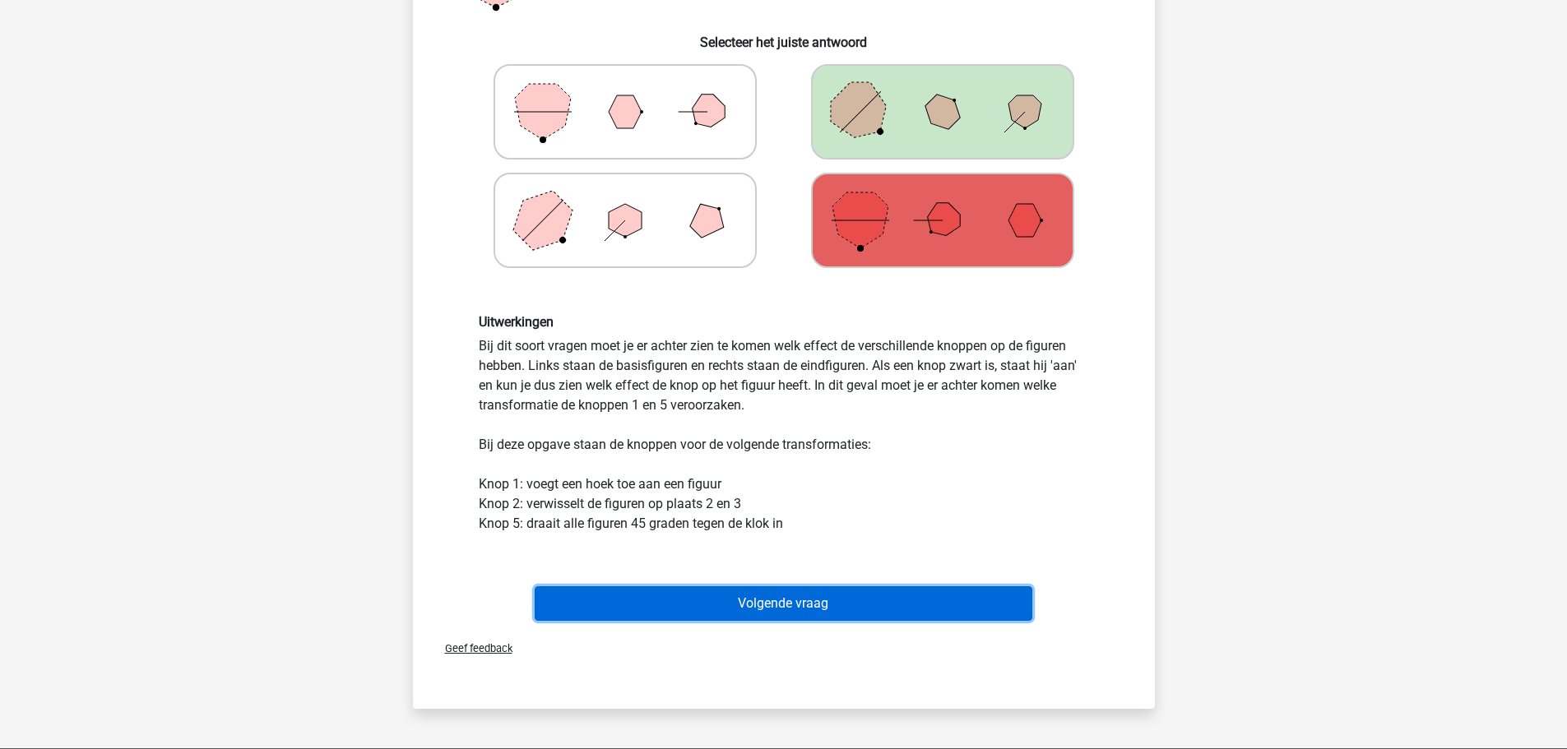
click at [897, 601] on button "Volgende vraag" at bounding box center [784, 603] width 498 height 35
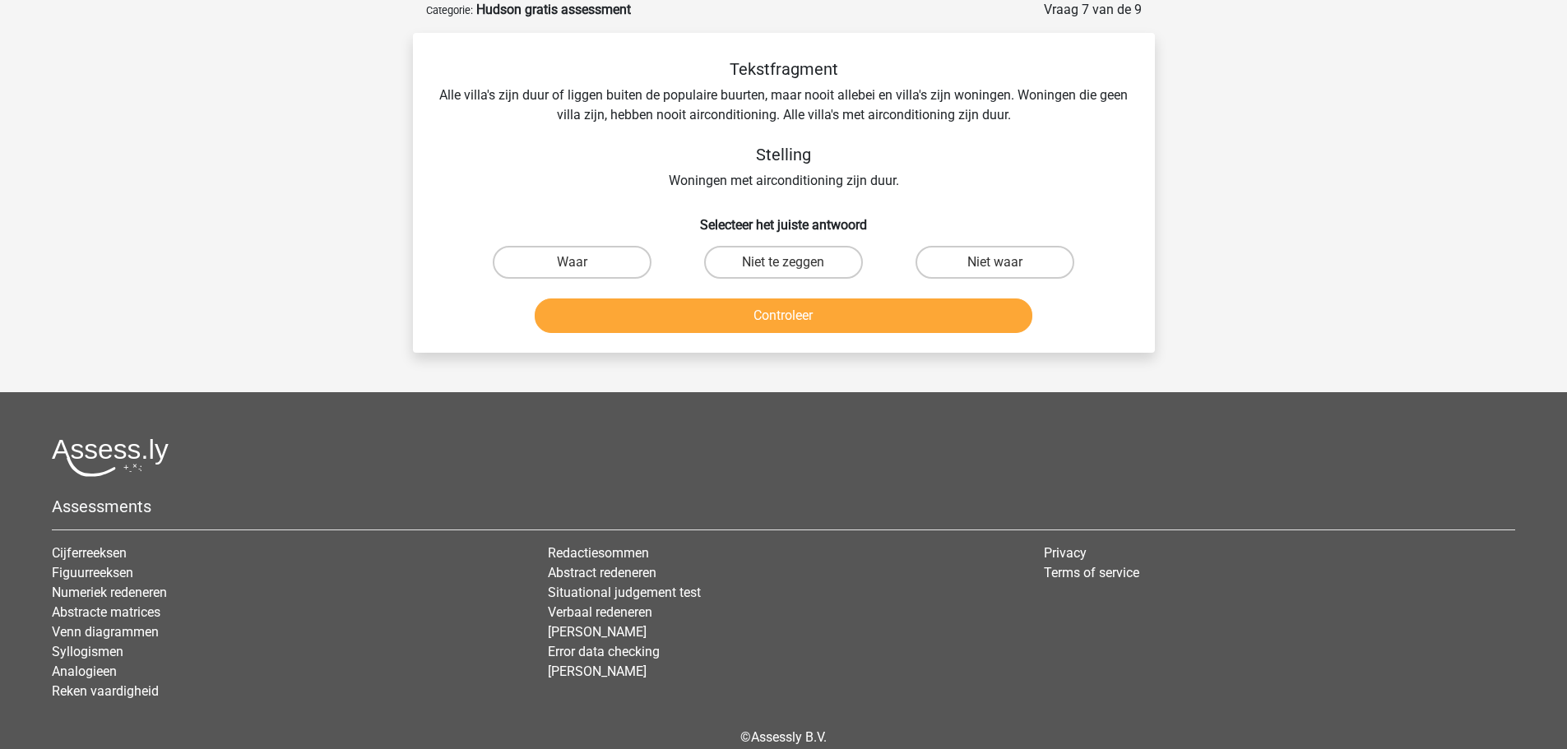
scroll to position [0, 0]
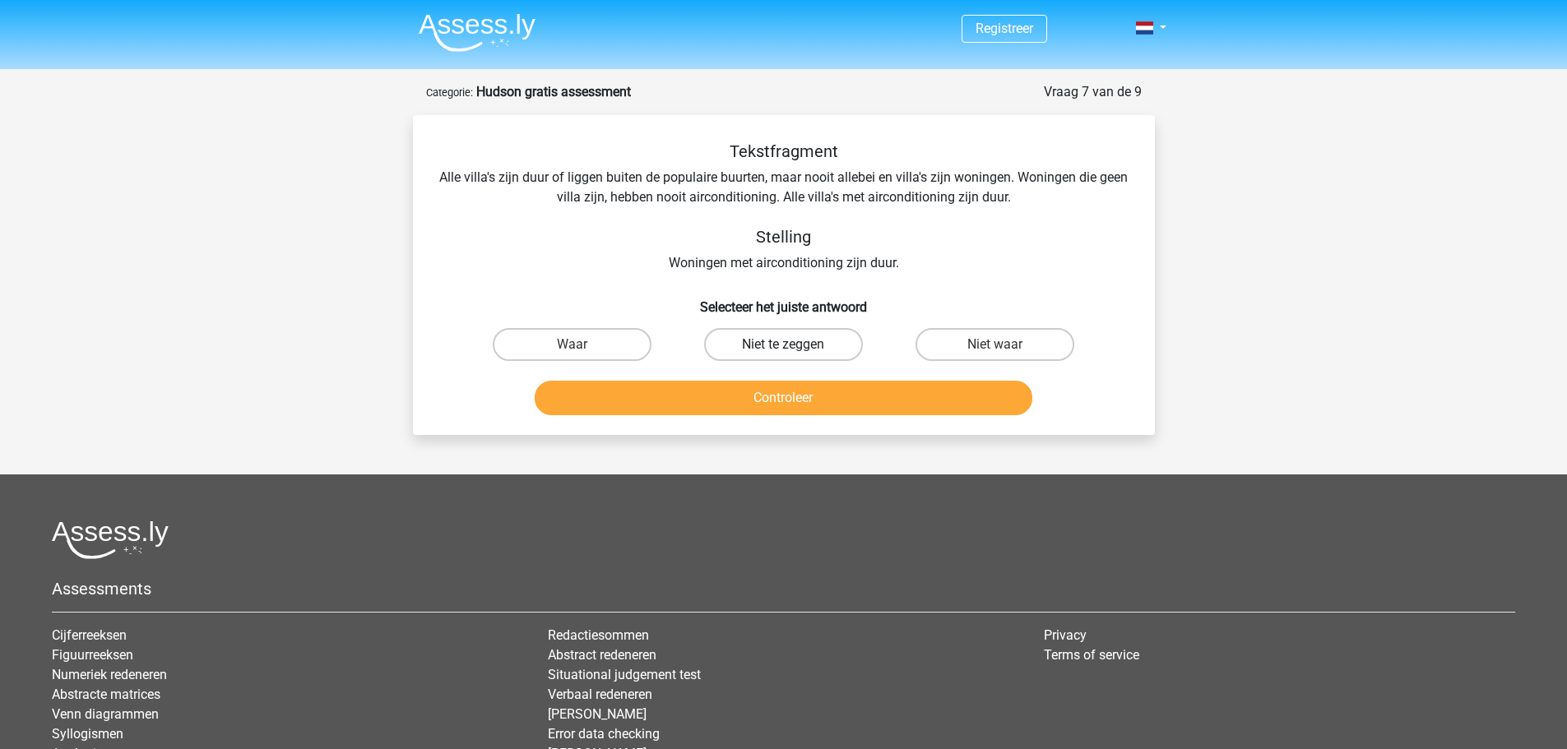
click at [797, 334] on label "Niet te zeggen" at bounding box center [783, 344] width 159 height 33
click at [794, 345] on input "Niet te zeggen" at bounding box center [788, 350] width 11 height 11
radio input "true"
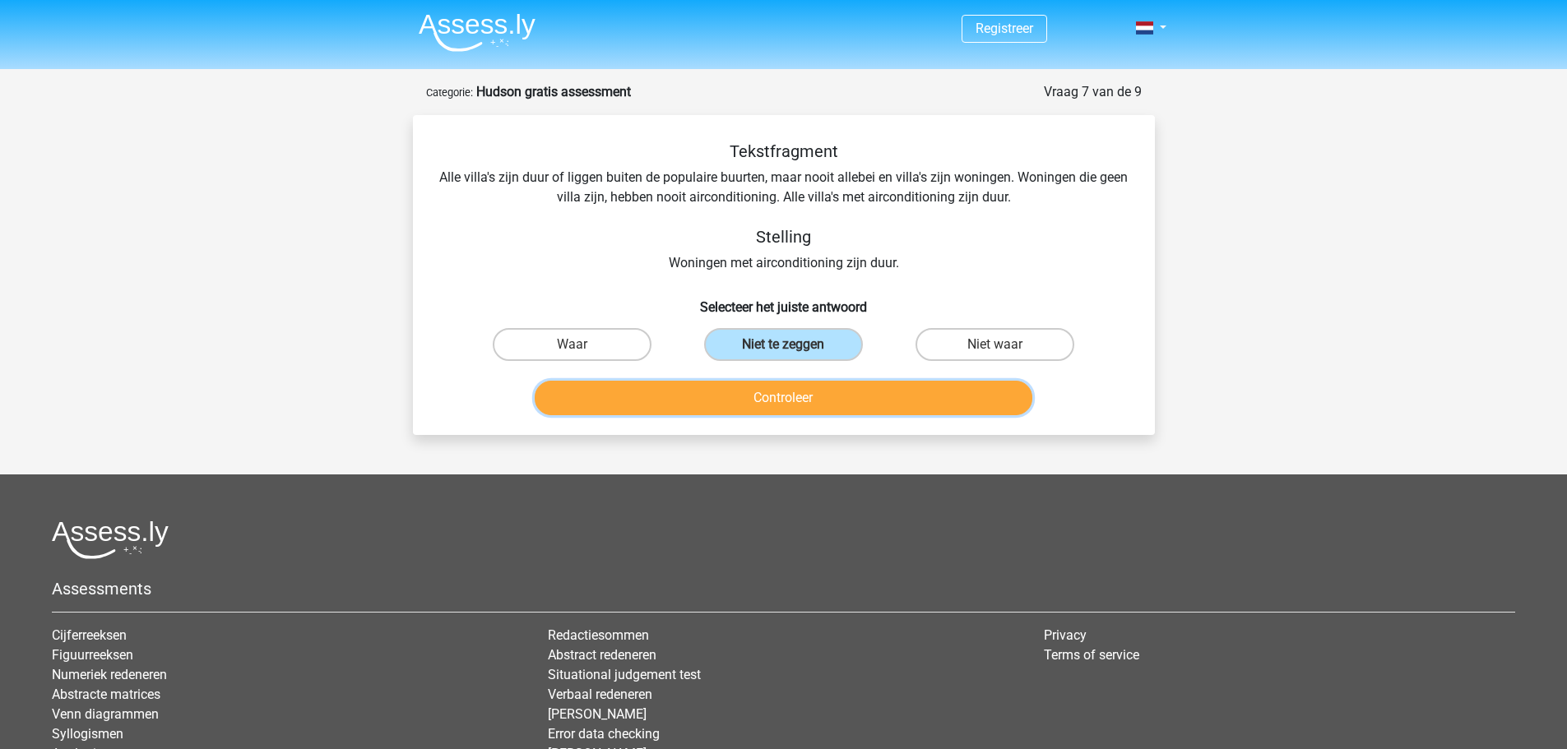
click at [821, 400] on button "Controleer" at bounding box center [784, 398] width 498 height 35
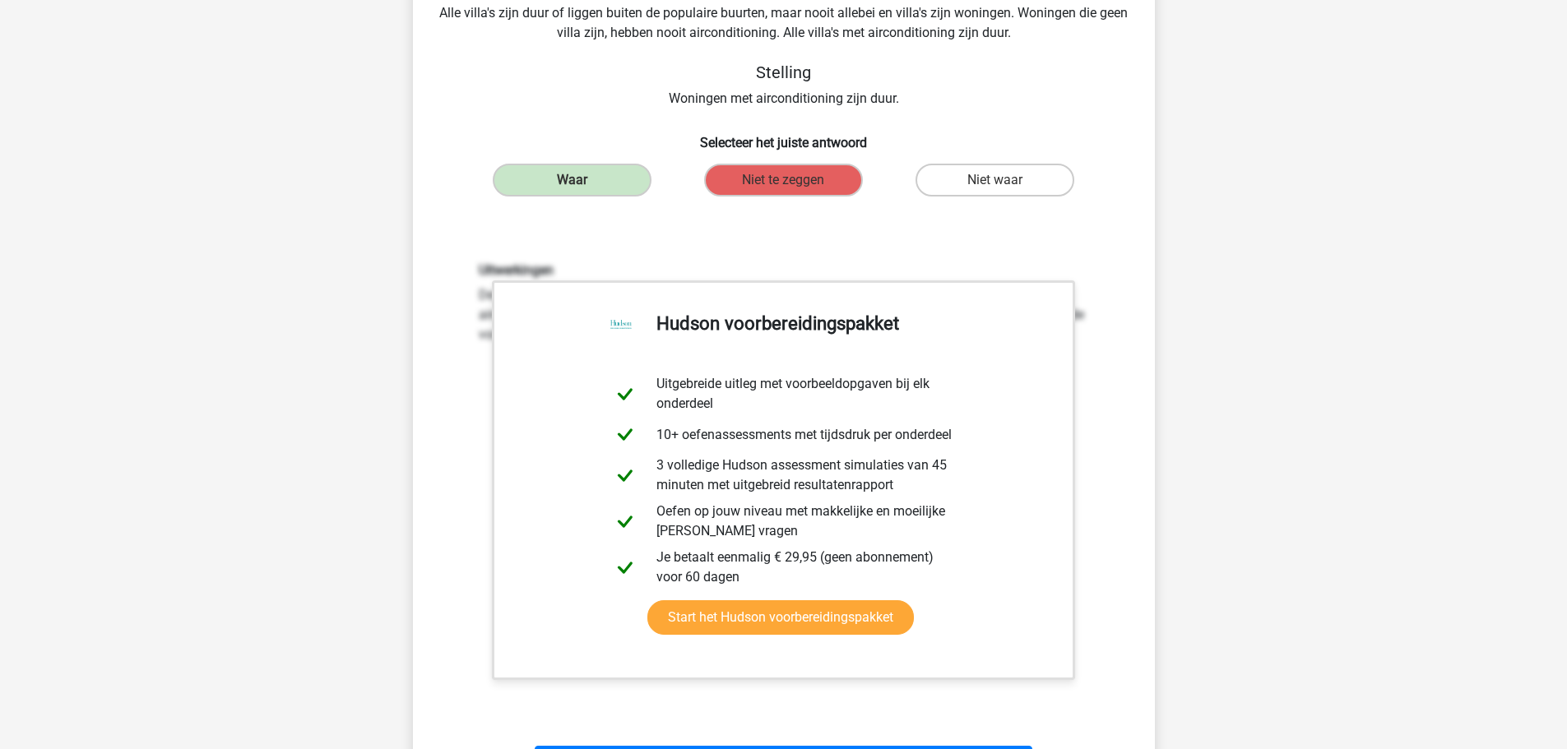
scroll to position [494, 0]
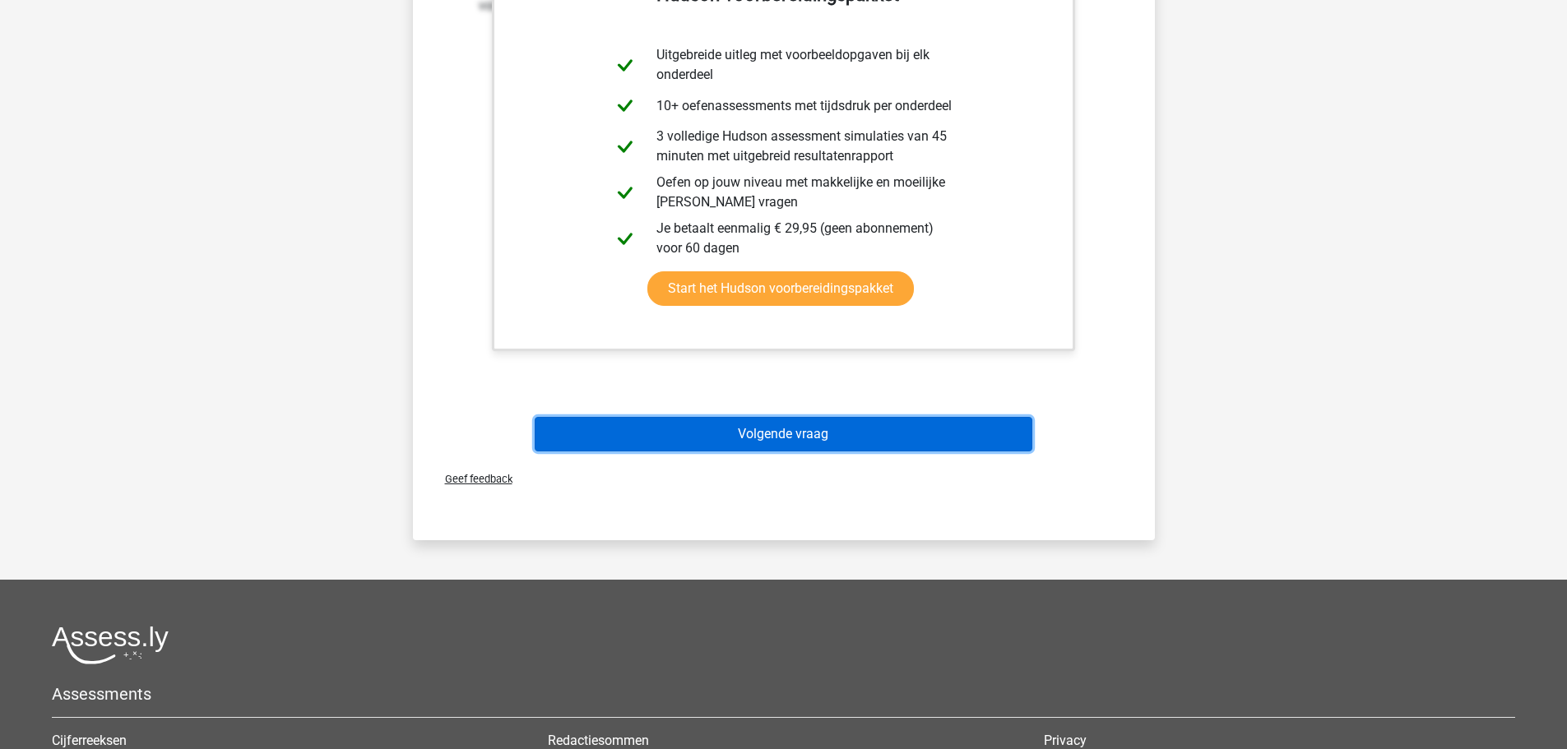
click at [803, 440] on button "Volgende vraag" at bounding box center [784, 434] width 498 height 35
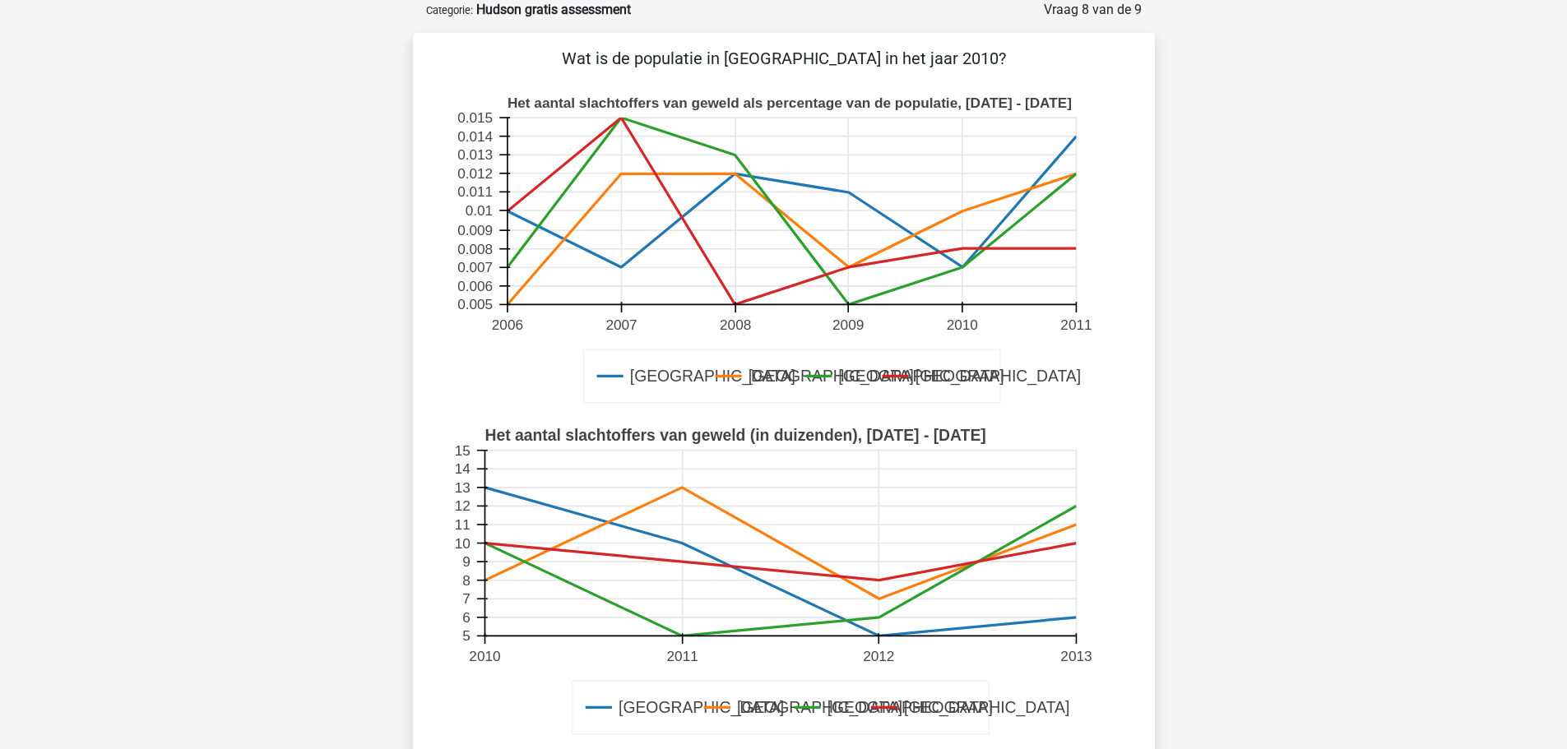
scroll to position [247, 0]
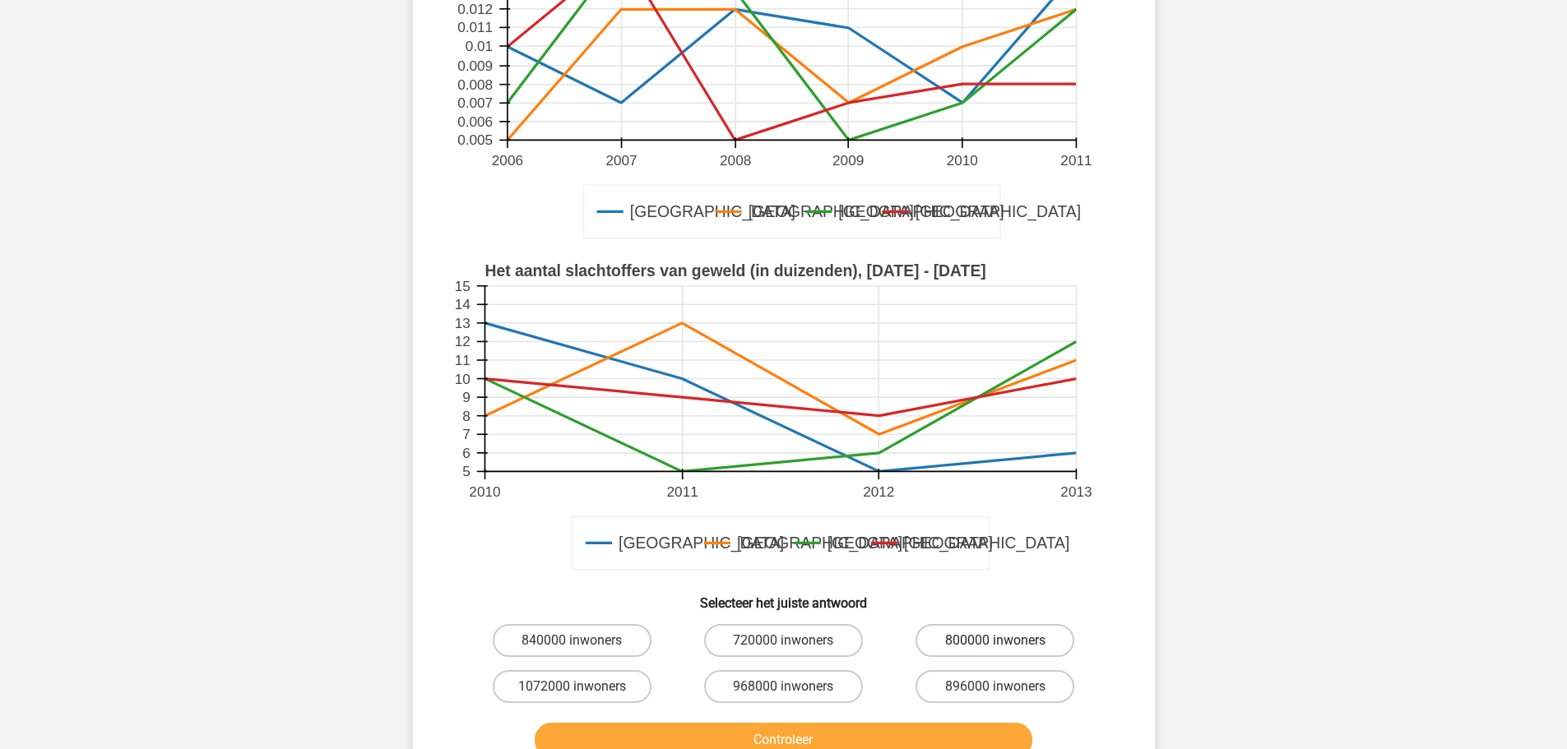
click at [1015, 634] on label "800000 inwoners" at bounding box center [994, 640] width 159 height 33
click at [1006, 641] on input "800000 inwoners" at bounding box center [1000, 646] width 11 height 11
radio input "true"
click at [948, 731] on button "Controleer" at bounding box center [784, 740] width 498 height 35
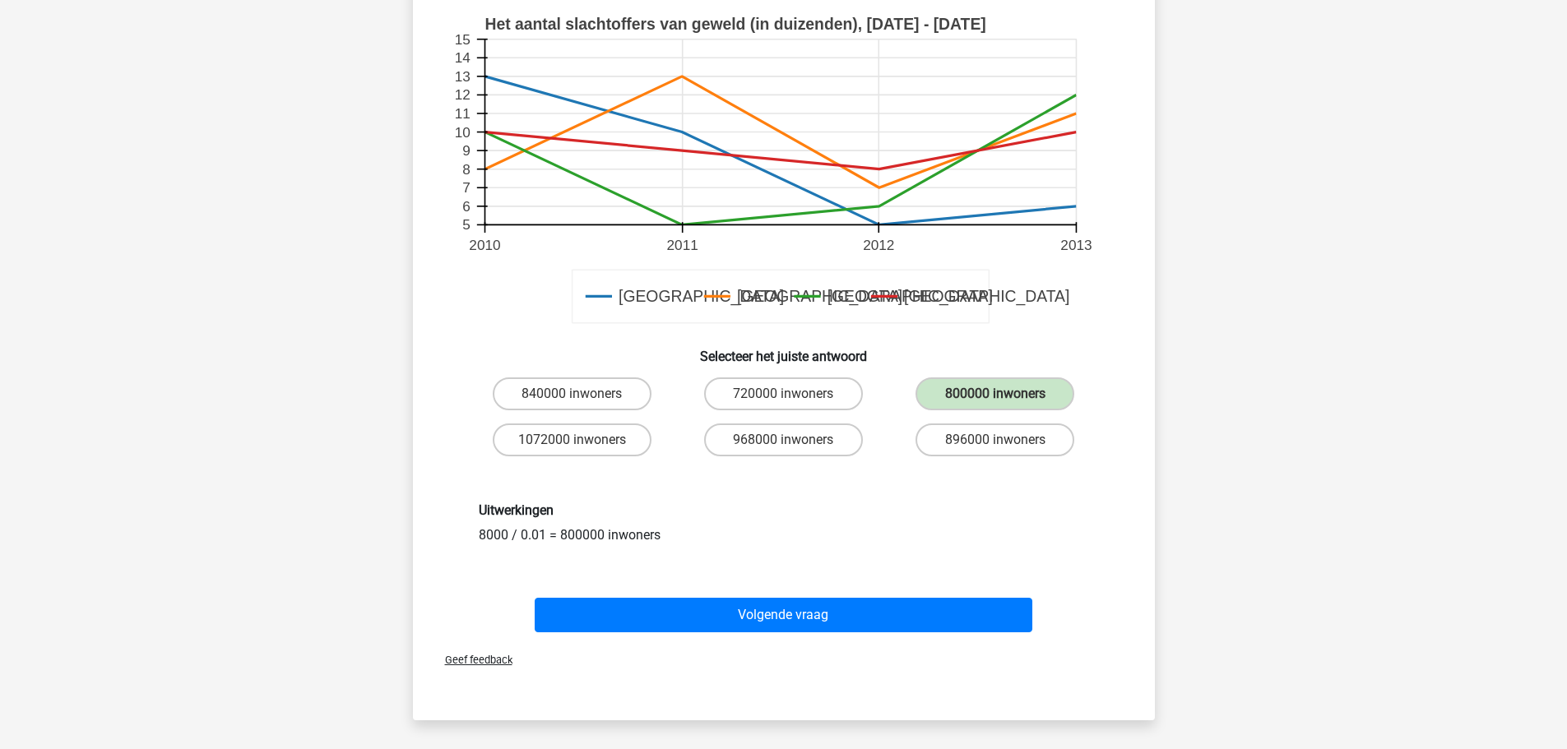
scroll to position [576, 0]
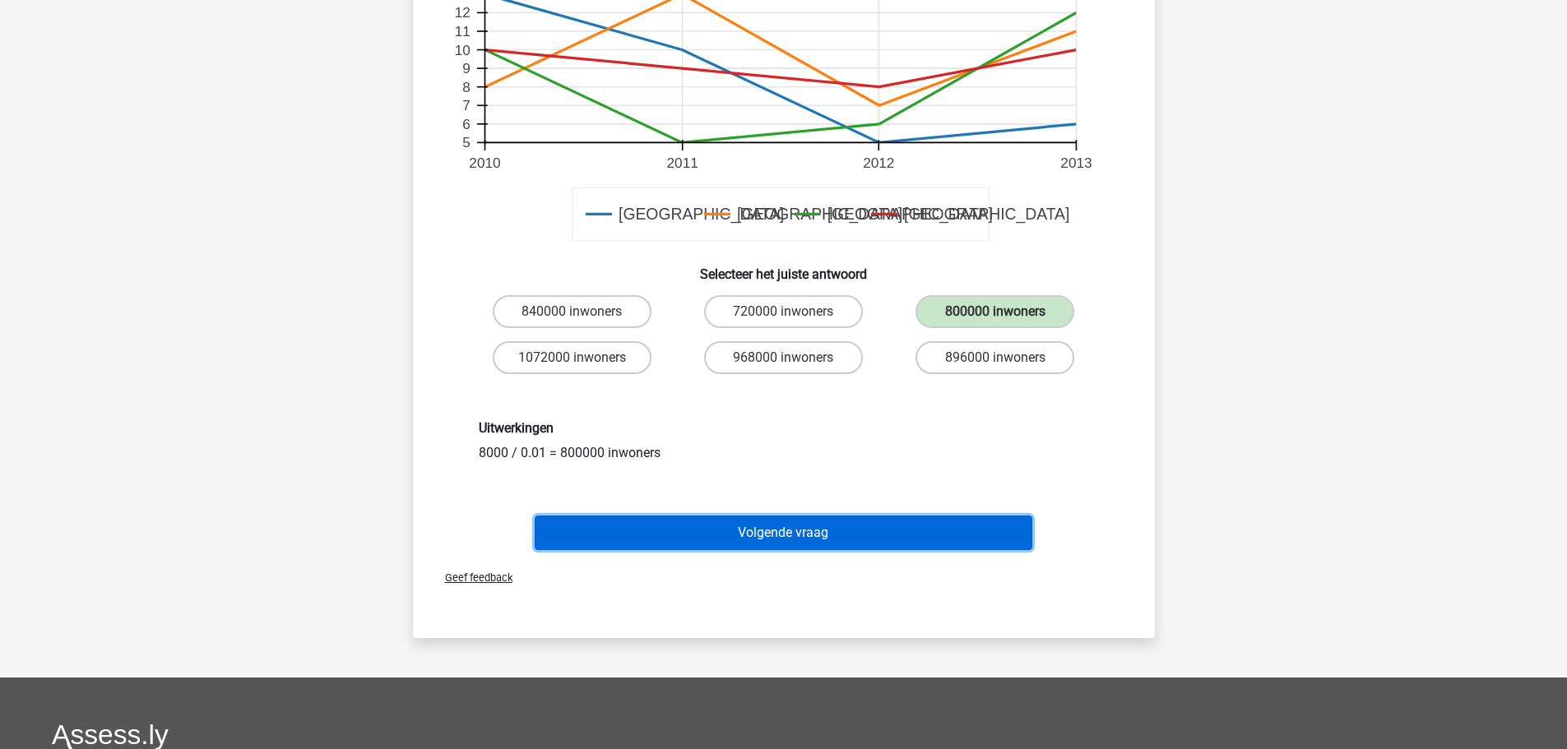
click at [832, 531] on button "Volgende vraag" at bounding box center [784, 533] width 498 height 35
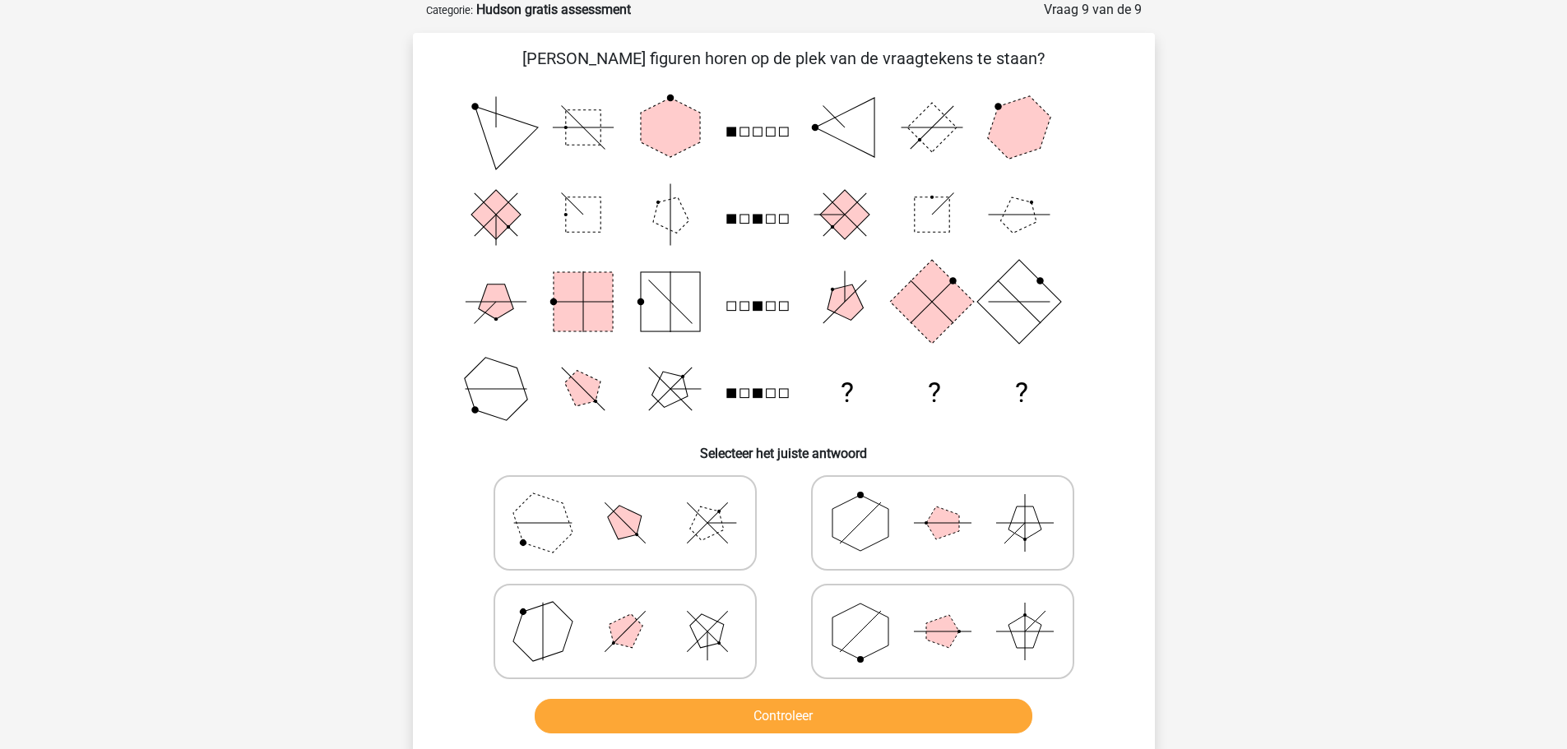
scroll to position [247, 0]
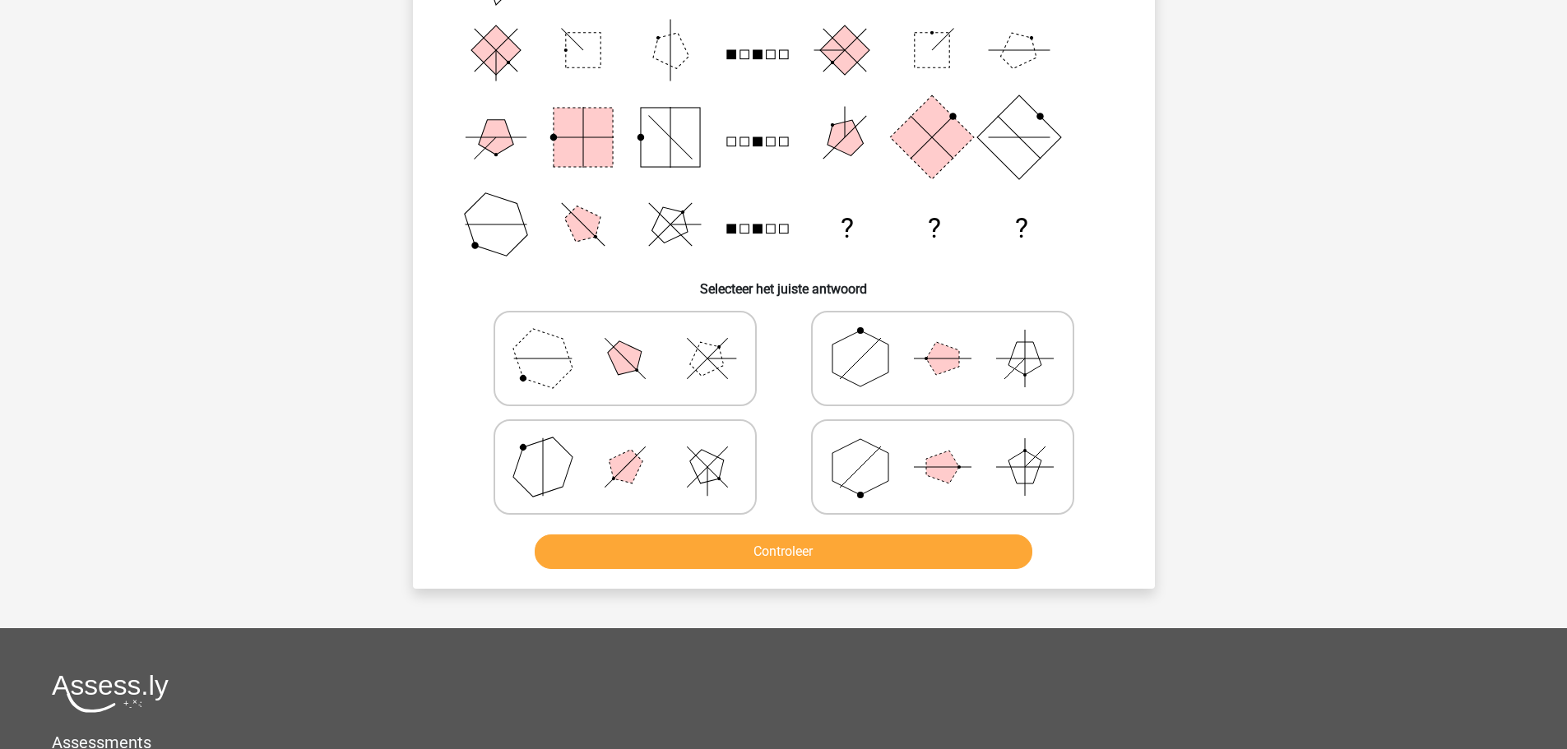
click at [892, 484] on icon at bounding box center [942, 467] width 247 height 82
click at [943, 447] on input "radio" at bounding box center [948, 441] width 11 height 11
radio input "true"
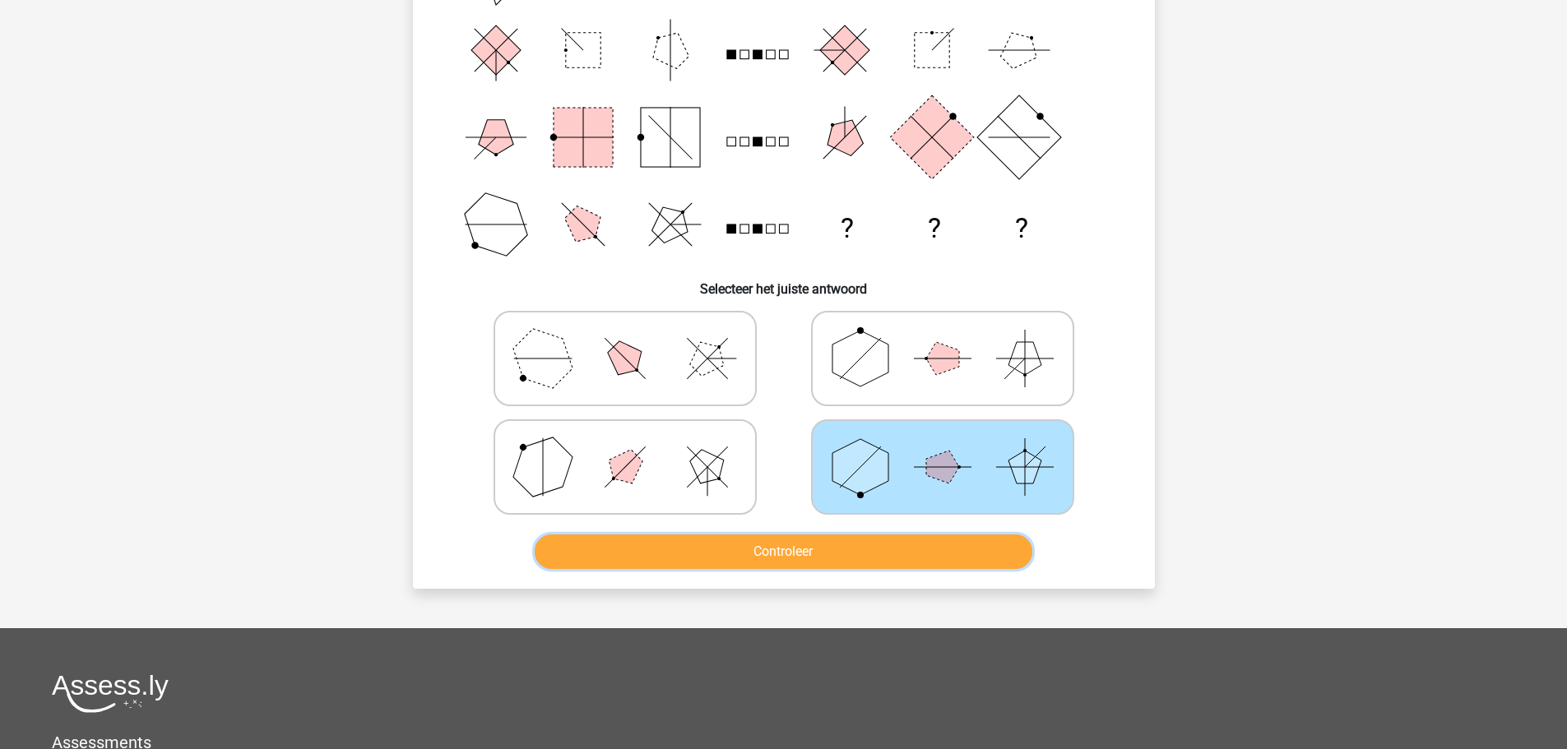
click at [902, 554] on button "Controleer" at bounding box center [784, 552] width 498 height 35
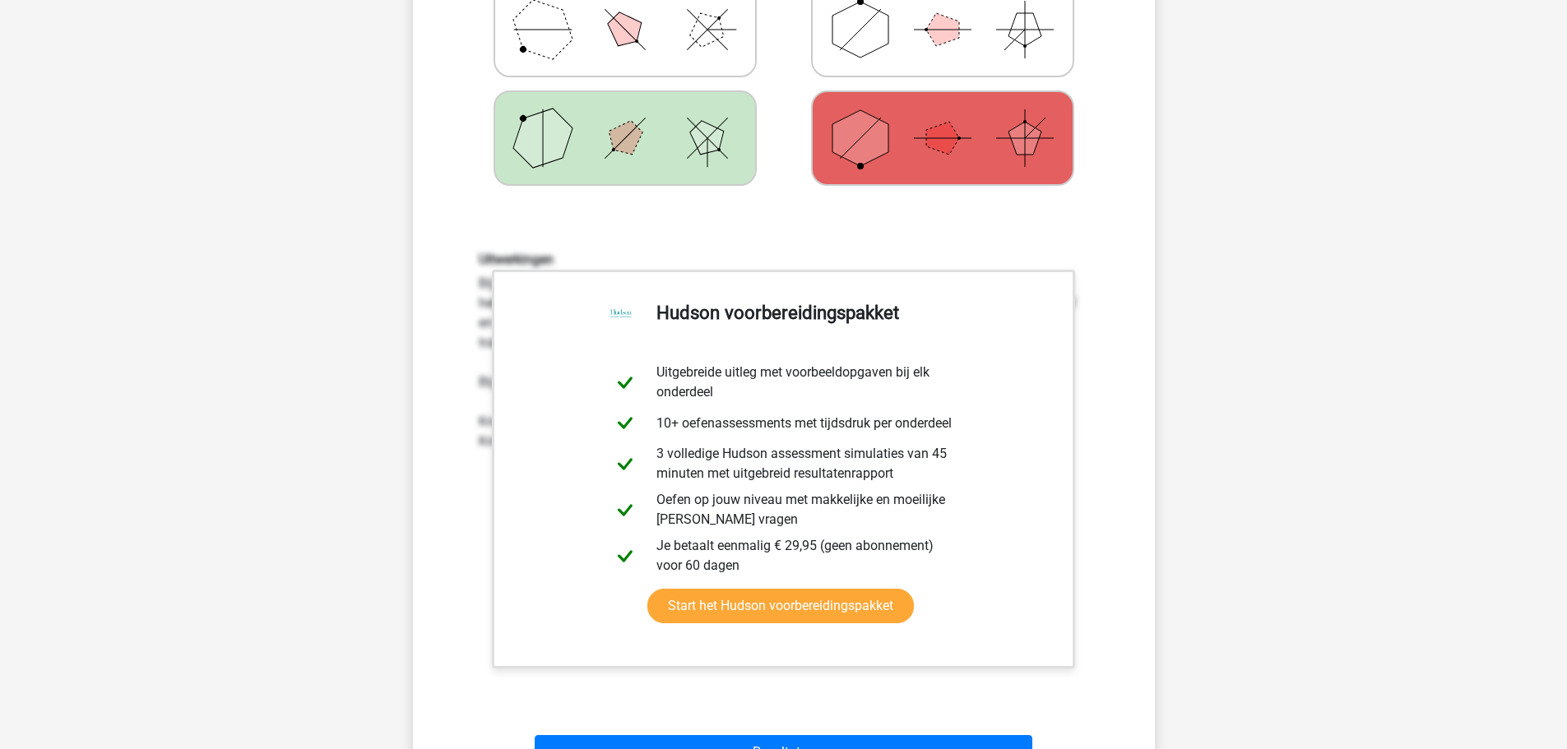
scroll to position [823, 0]
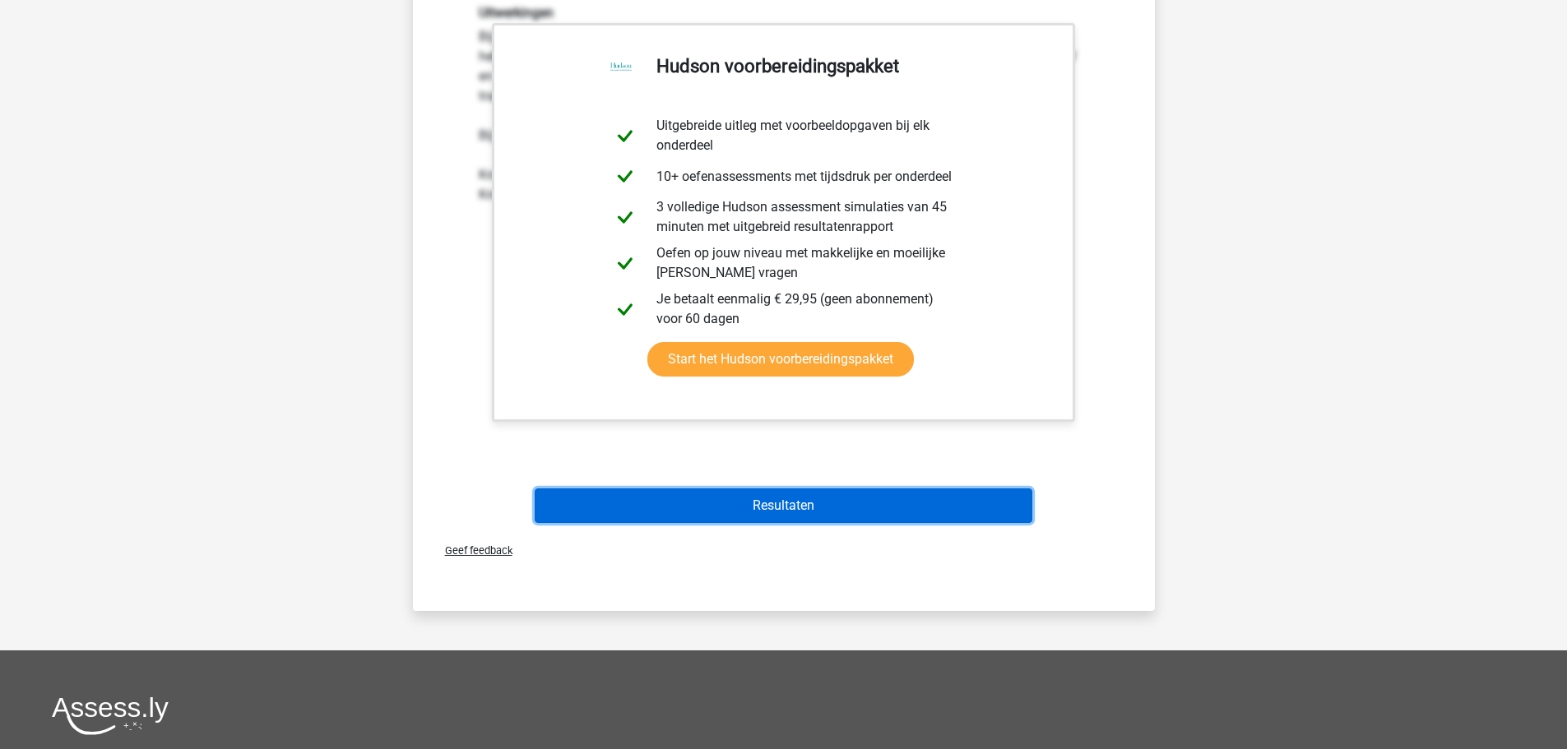
click at [844, 521] on button "Resultaten" at bounding box center [784, 506] width 498 height 35
